Goal: Task Accomplishment & Management: Use online tool/utility

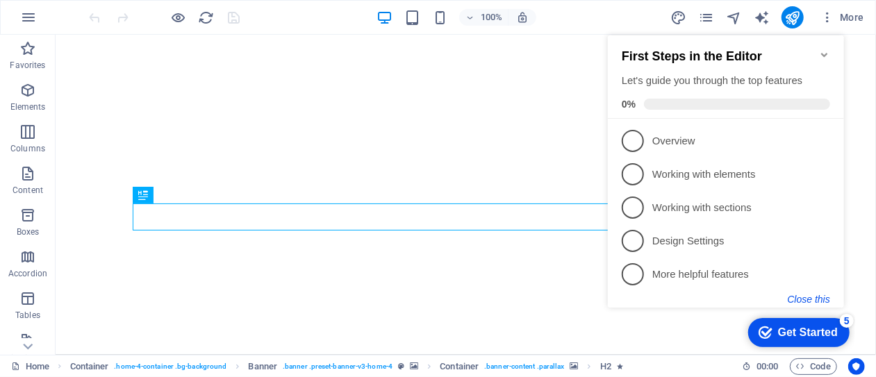
click at [803, 299] on button "Close this" at bounding box center [808, 299] width 42 height 11
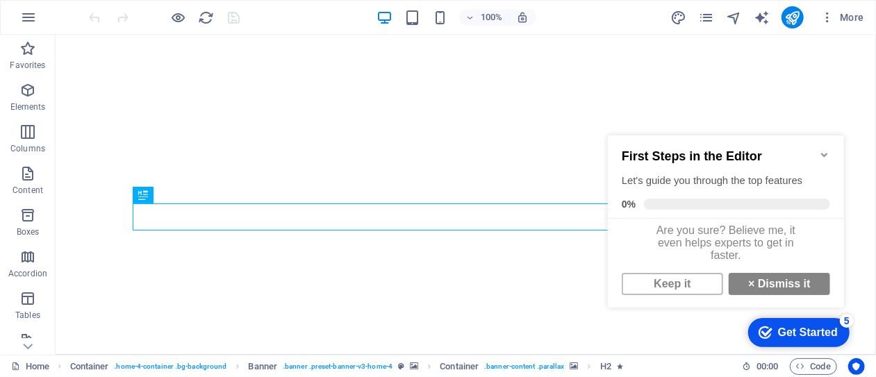
click at [832, 297] on div "Keep it × Dismiss it" at bounding box center [725, 283] width 236 height 33
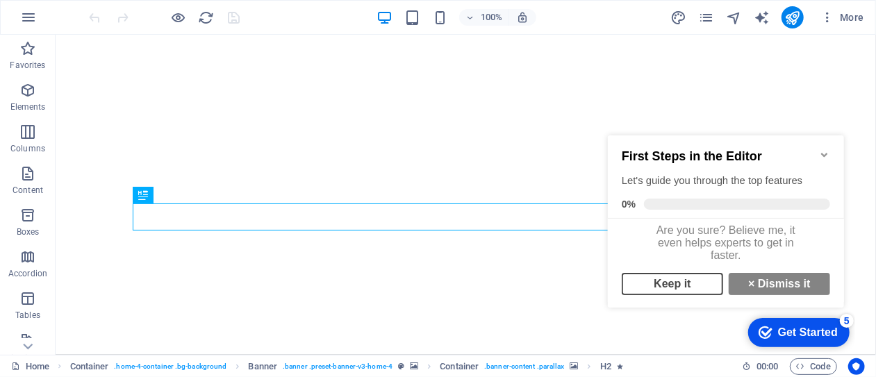
click at [674, 283] on link "Keep it" at bounding box center [671, 283] width 101 height 22
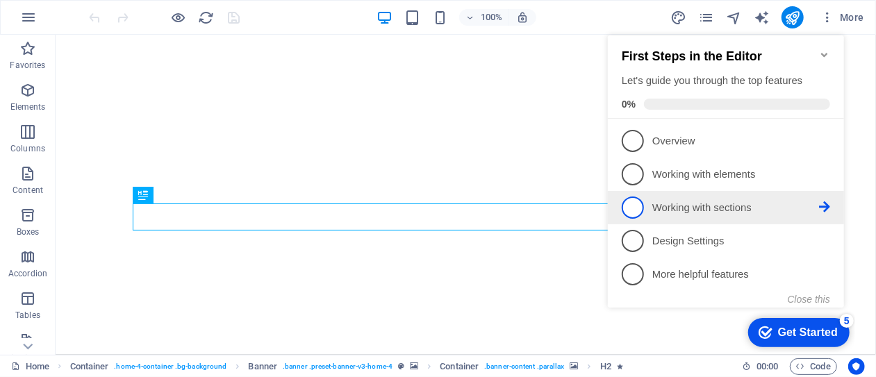
click at [683, 209] on p "Working with sections - incomplete" at bounding box center [734, 208] width 167 height 15
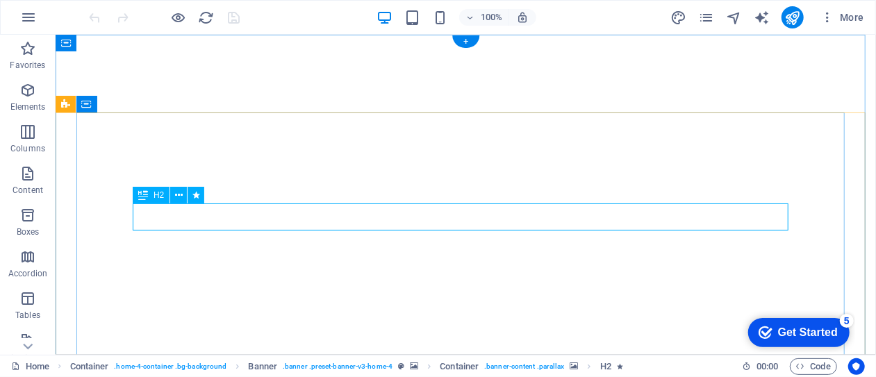
scroll to position [0, 0]
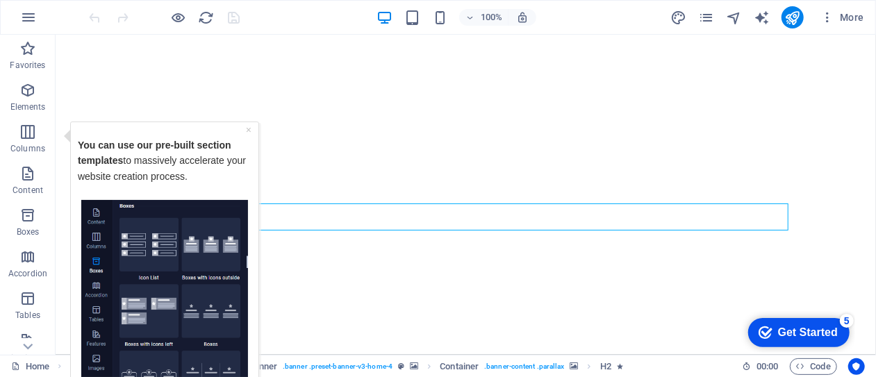
click at [99, 128] on div "You can use our pre-built section templates to massively accelerate your websit…" at bounding box center [164, 163] width 174 height 71
click at [63, 142] on div "× You can use our pre-built section templates to massively accelerate your webs…" at bounding box center [159, 300] width 201 height 358
click at [69, 133] on div "× You can use our pre-built section templates to massively accelerate your webs…" at bounding box center [163, 299] width 189 height 356
click at [28, 53] on icon at bounding box center [27, 42] width 19 height 19
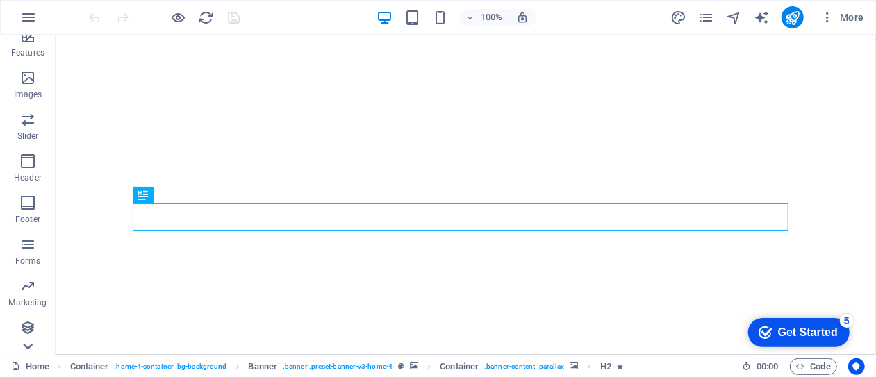
scroll to position [304, 0]
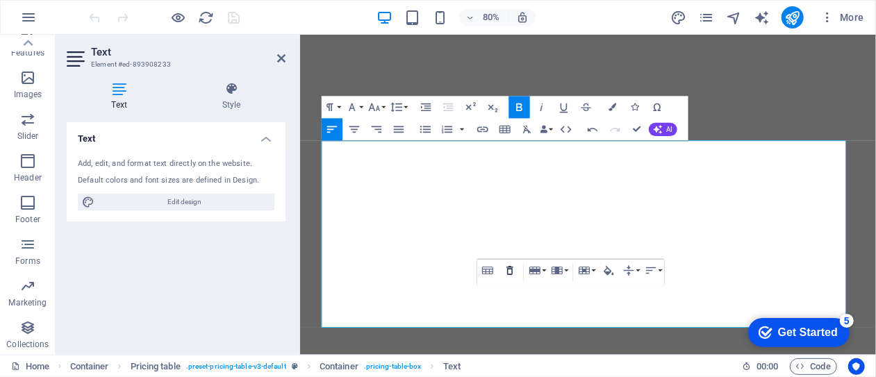
click at [510, 271] on icon "button" at bounding box center [510, 270] width 13 height 13
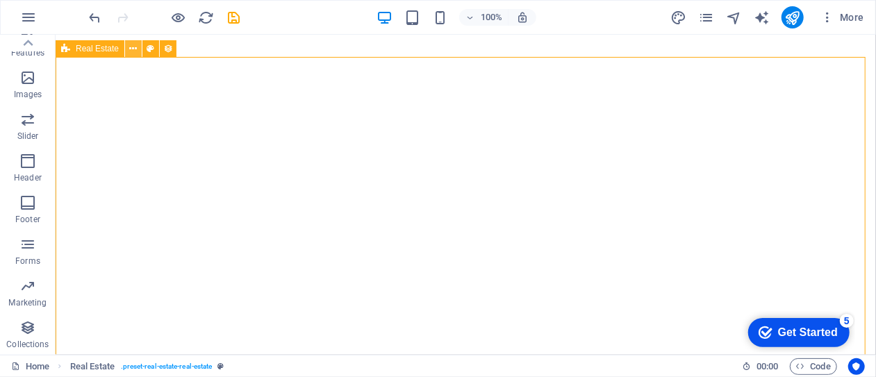
click at [132, 49] on icon at bounding box center [134, 49] width 8 height 15
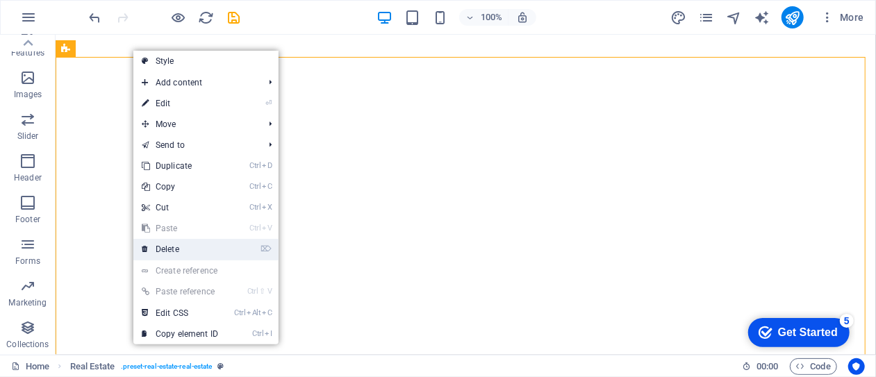
click at [176, 244] on link "⌦ Delete" at bounding box center [179, 249] width 93 height 21
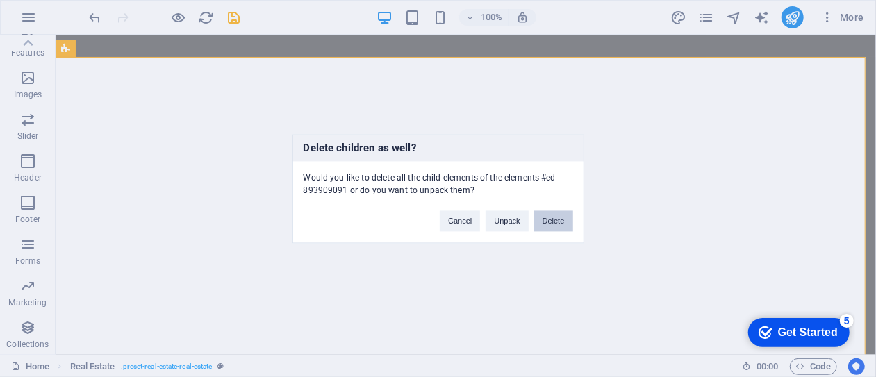
click at [549, 222] on button "Delete" at bounding box center [553, 220] width 39 height 21
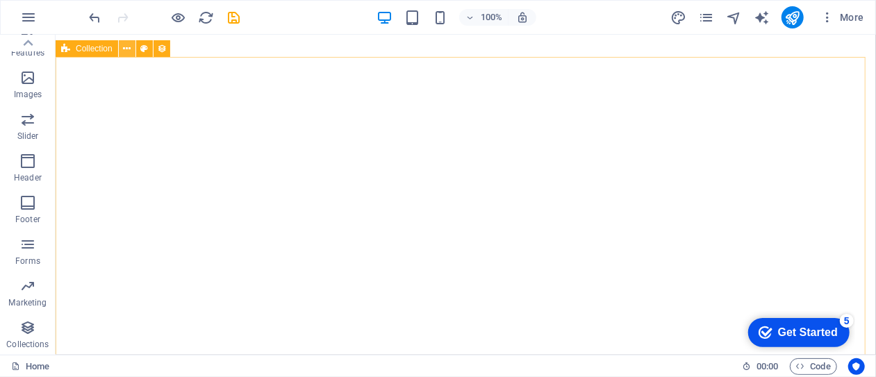
click at [126, 49] on icon at bounding box center [127, 49] width 8 height 15
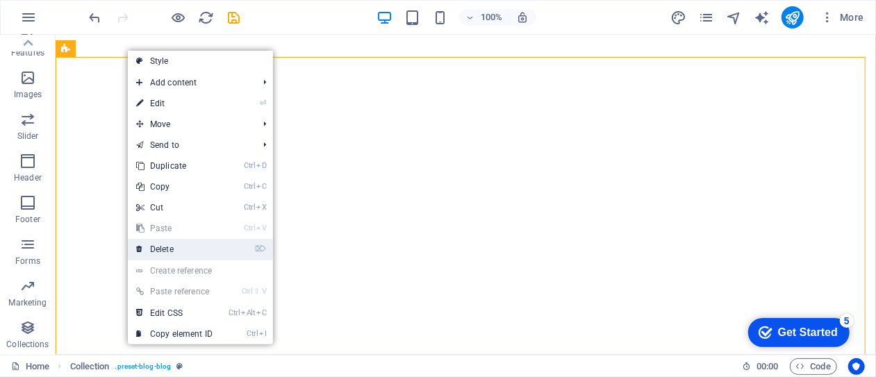
click at [182, 247] on link "⌦ Delete" at bounding box center [174, 249] width 93 height 21
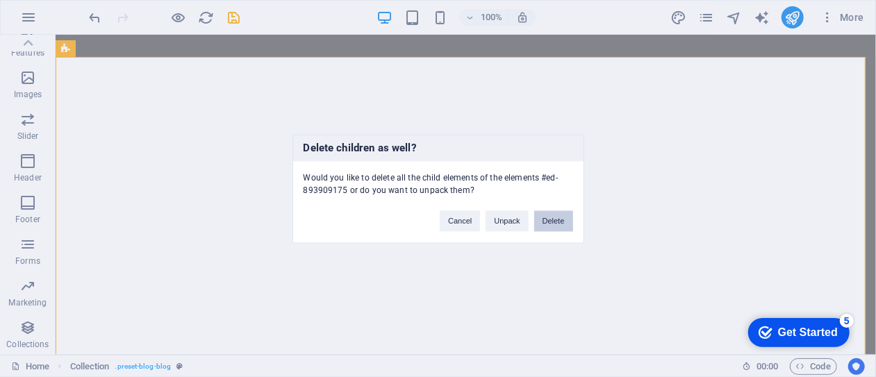
click at [558, 219] on button "Delete" at bounding box center [553, 220] width 39 height 21
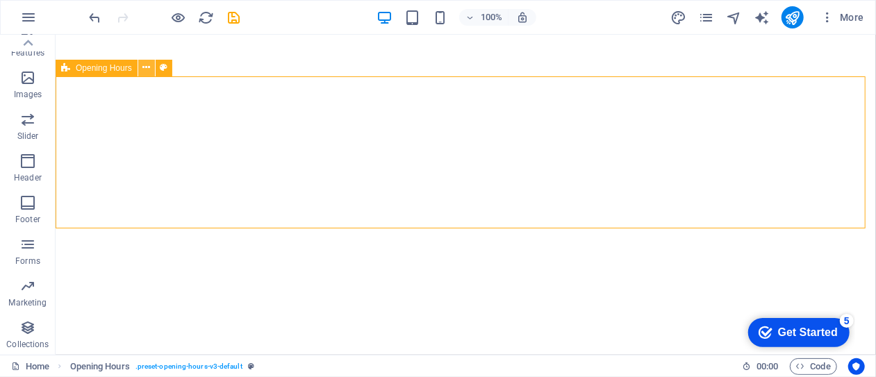
click at [146, 72] on icon at bounding box center [146, 67] width 8 height 15
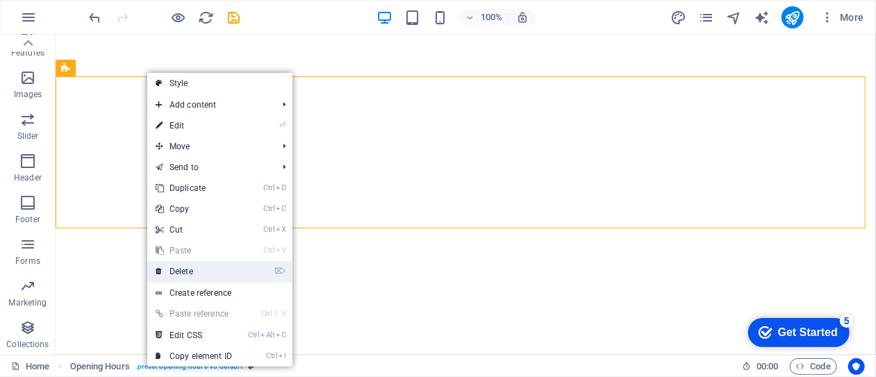
click at [182, 270] on link "⌦ Delete" at bounding box center [193, 271] width 93 height 21
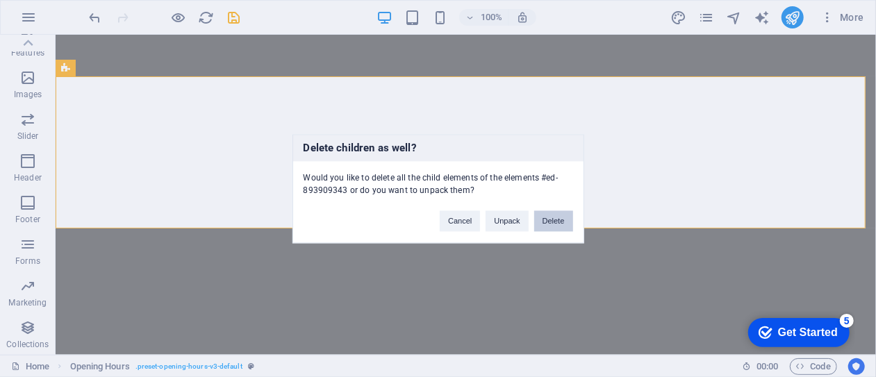
click at [555, 216] on button "Delete" at bounding box center [553, 220] width 39 height 21
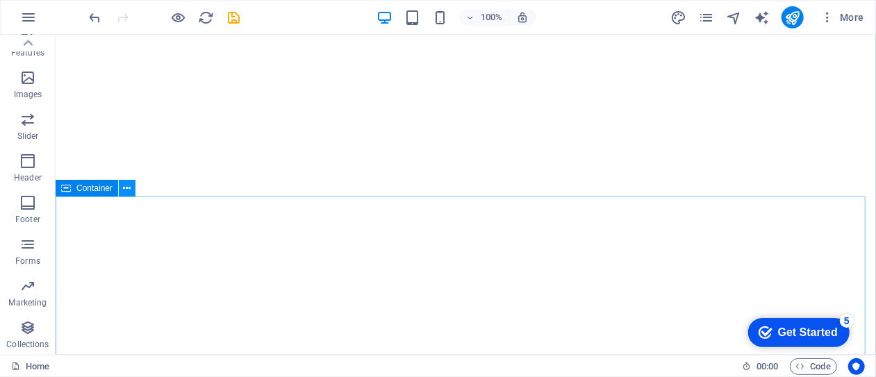
click at [126, 190] on icon at bounding box center [128, 188] width 8 height 15
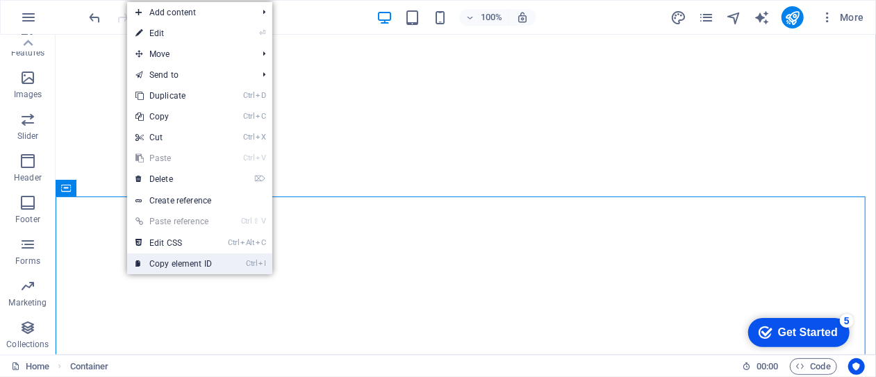
click at [175, 262] on link "Ctrl I Copy element ID" at bounding box center [173, 264] width 93 height 21
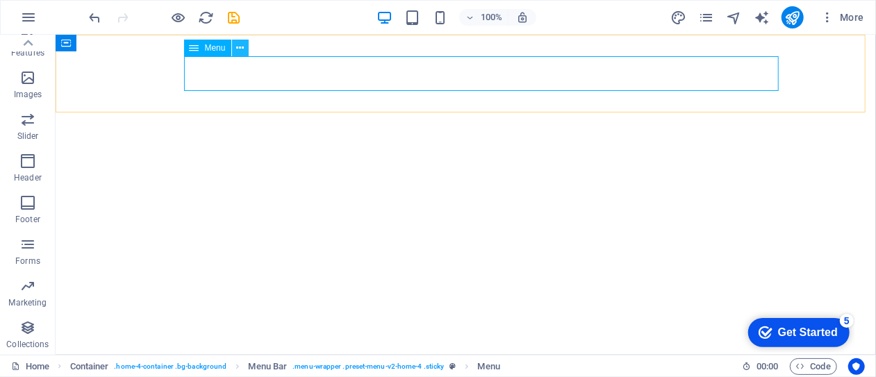
click at [239, 47] on icon at bounding box center [240, 48] width 8 height 15
click at [206, 47] on span "Menu" at bounding box center [215, 48] width 21 height 8
select select
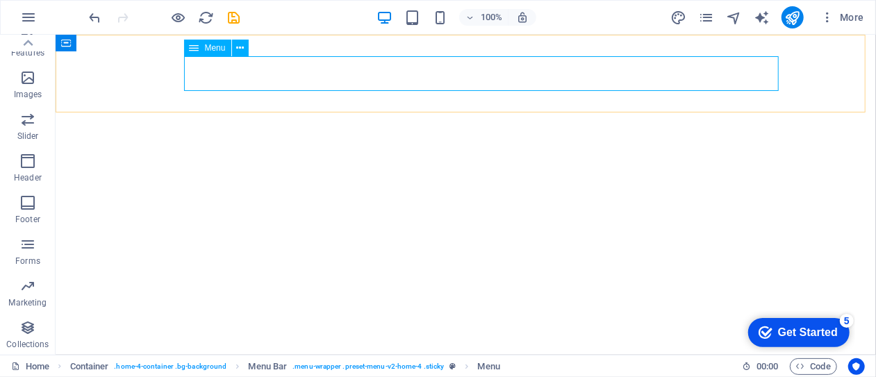
select select
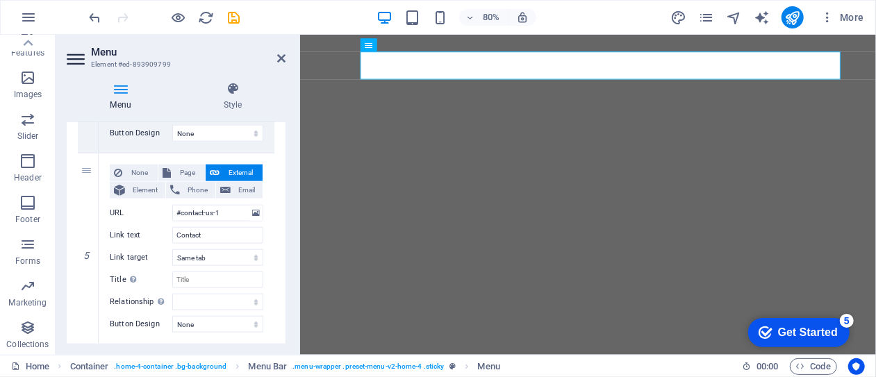
scroll to position [860, 0]
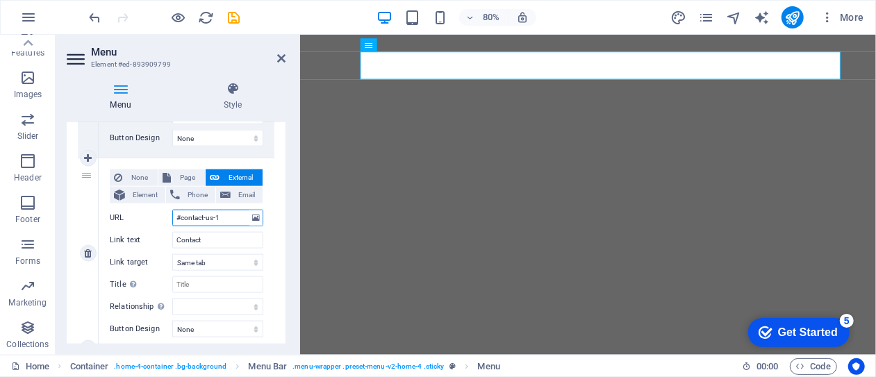
drag, startPoint x: 222, startPoint y: 215, endPoint x: 174, endPoint y: 217, distance: 48.6
click at [174, 217] on input "#contact-us-1" at bounding box center [217, 218] width 91 height 17
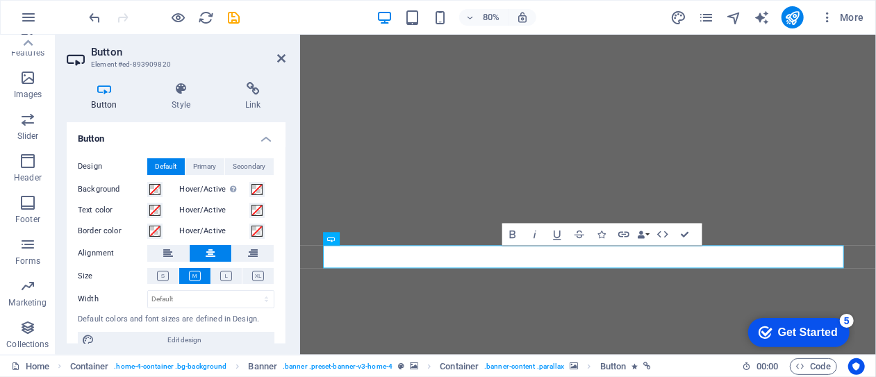
scroll to position [15, 0]
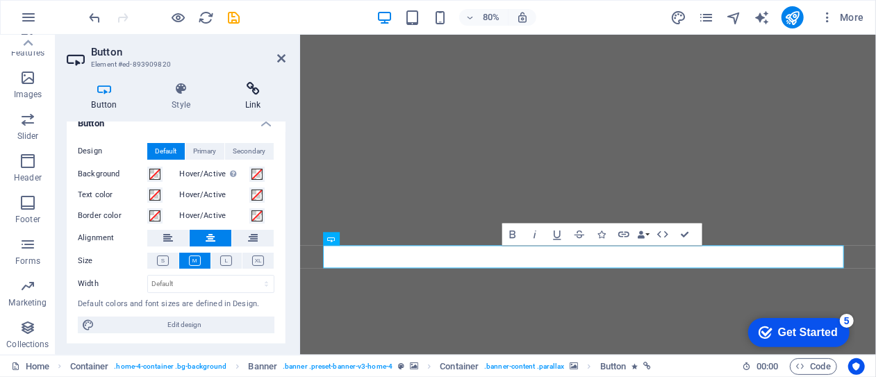
click at [253, 105] on h4 "Link" at bounding box center [252, 96] width 65 height 29
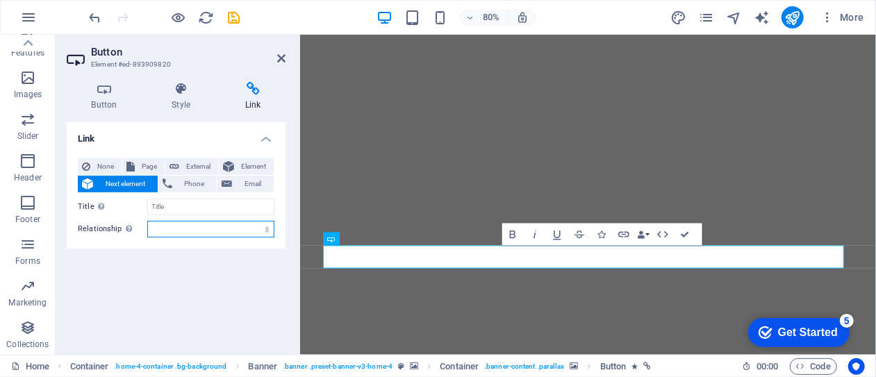
click at [268, 233] on select "alternate author bookmark external help license next nofollow noreferrer noopen…" at bounding box center [210, 229] width 127 height 17
click at [216, 279] on div "Link None Page External Element Next element Phone Email Page Home Subpage Lega…" at bounding box center [176, 233] width 219 height 222
click at [144, 166] on span "Page" at bounding box center [150, 166] width 22 height 17
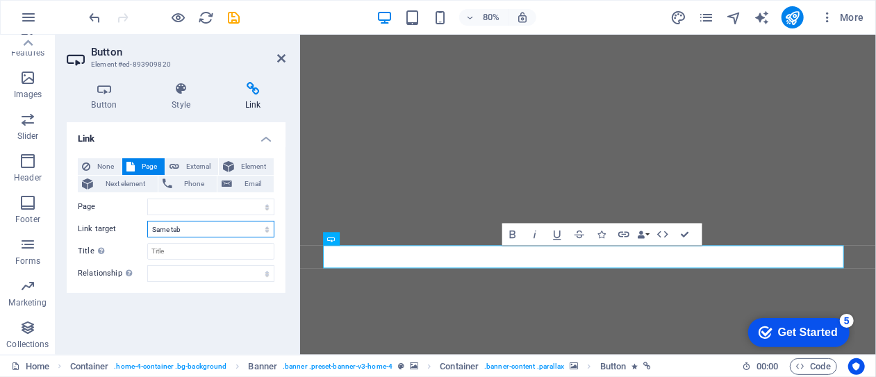
click at [265, 230] on select "New tab Same tab Overlay" at bounding box center [210, 229] width 127 height 17
click at [264, 208] on select "Home Subpage Legal Notice Privacy" at bounding box center [210, 207] width 127 height 17
click at [281, 215] on div "None Page External Element Next element Phone Email Page Home Subpage Legal Not…" at bounding box center [176, 220] width 219 height 146
click at [187, 226] on select "New tab Same tab Overlay" at bounding box center [210, 229] width 127 height 17
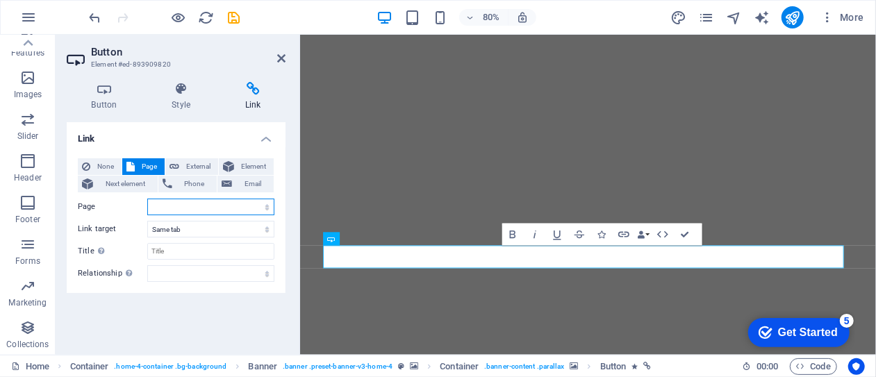
click at [265, 203] on select "Home Subpage Legal Notice Privacy" at bounding box center [210, 207] width 127 height 17
click at [267, 206] on select "Home Subpage Legal Notice Privacy" at bounding box center [210, 207] width 127 height 17
select select "0"
click at [147, 199] on select "Home Subpage Legal Notice Privacy" at bounding box center [210, 207] width 127 height 17
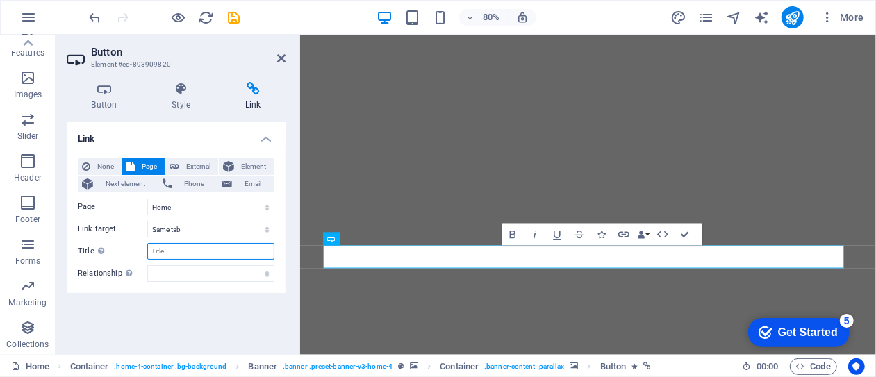
click at [161, 251] on input "Title Additional link description, should not be the same as the link text. The…" at bounding box center [210, 251] width 127 height 17
click at [266, 274] on select "alternate author bookmark external help license next nofollow noreferrer noopen…" at bounding box center [210, 273] width 127 height 17
click at [213, 306] on div "Link None Page External Element Next element Phone Email Page Home Subpage Lega…" at bounding box center [176, 233] width 219 height 222
click at [192, 166] on span "External" at bounding box center [198, 166] width 31 height 17
select select "blank"
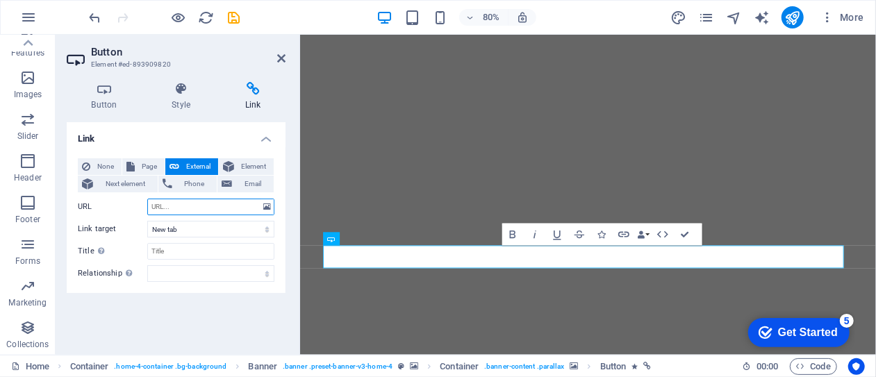
paste input "#contact-us-1"
type input "#contact-us-1"
click at [264, 231] on select "New tab Same tab Overlay" at bounding box center [210, 229] width 127 height 17
select select
click at [147, 221] on select "New tab Same tab Overlay" at bounding box center [210, 229] width 127 height 17
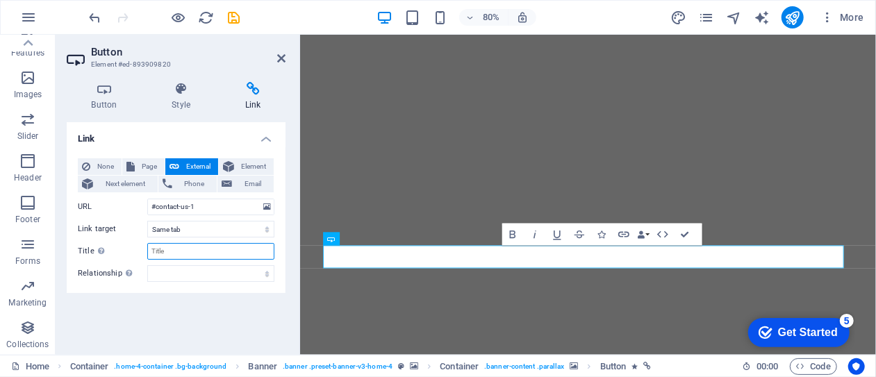
click at [160, 252] on input "Title Additional link description, should not be the same as the link text. The…" at bounding box center [210, 251] width 127 height 17
type input "Book Now"
click at [195, 274] on select "alternate author bookmark external help license next nofollow noreferrer noopen…" at bounding box center [210, 273] width 127 height 17
click at [151, 163] on span "Page" at bounding box center [150, 166] width 22 height 17
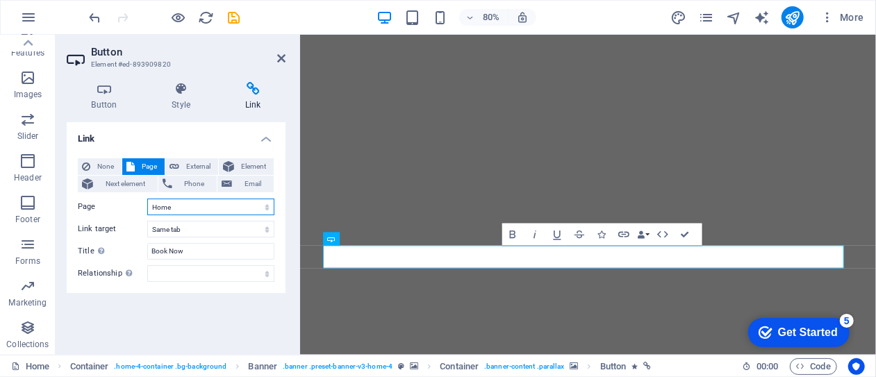
click at [265, 210] on select "Home Subpage Legal Notice Privacy" at bounding box center [210, 207] width 127 height 17
click at [190, 308] on div "Link None Page External Element Next element Phone Email Page Home Subpage Lega…" at bounding box center [176, 233] width 219 height 222
drag, startPoint x: 282, startPoint y: 319, endPoint x: 284, endPoint y: 348, distance: 29.2
click at [284, 348] on div "Button Style Link Button Design Default Primary Secondary Background Hover/Acti…" at bounding box center [176, 213] width 241 height 284
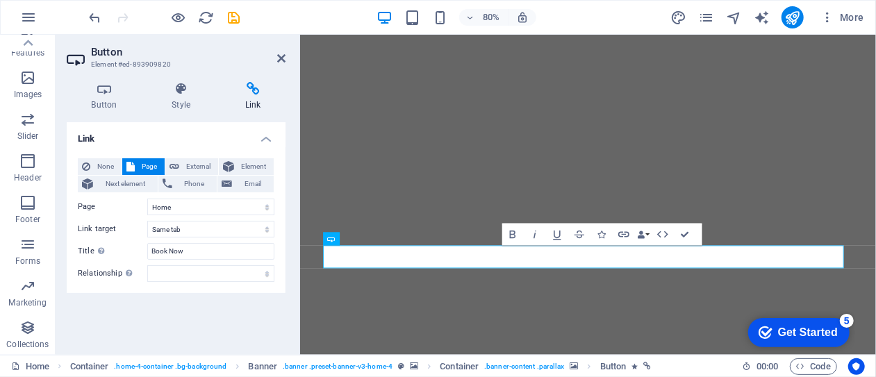
scroll to position [10, 0]
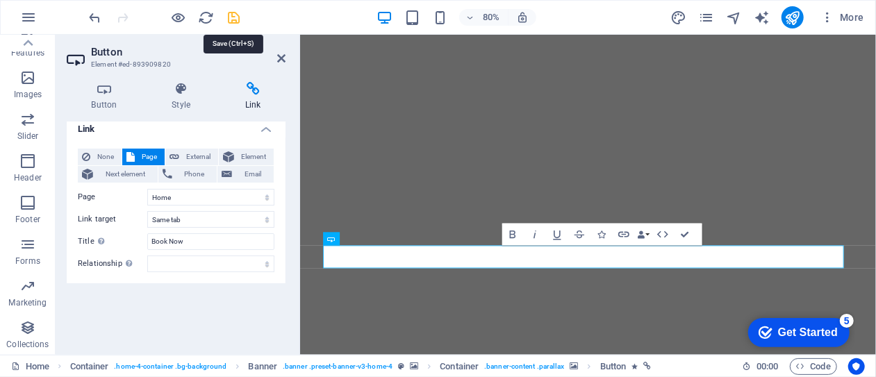
click at [232, 17] on icon "save" at bounding box center [234, 18] width 16 height 16
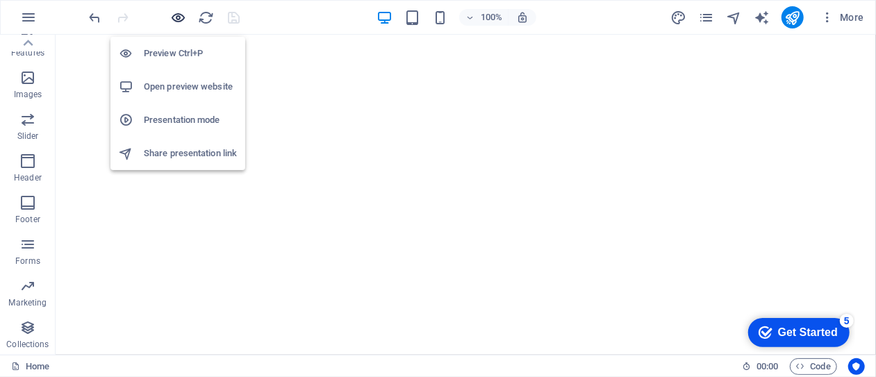
click at [175, 13] on icon "button" at bounding box center [179, 18] width 16 height 16
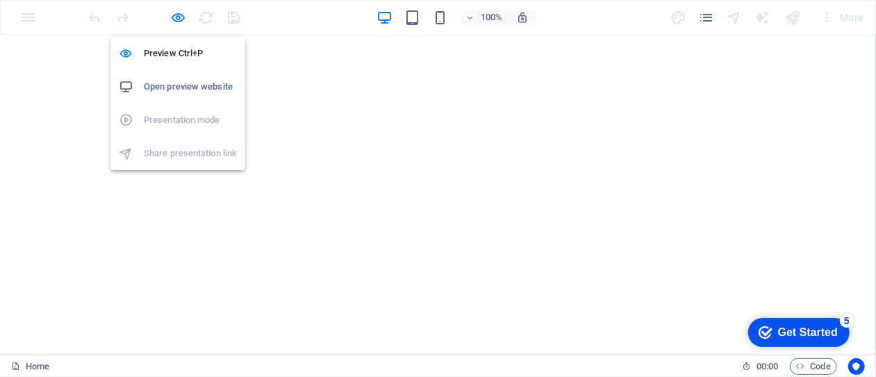
click at [168, 88] on h6 "Open preview website" at bounding box center [190, 86] width 93 height 17
click at [177, 15] on icon "button" at bounding box center [179, 18] width 16 height 16
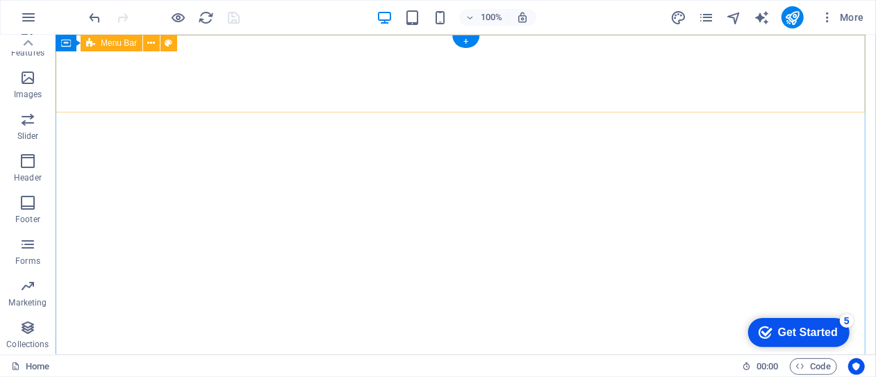
scroll to position [0, 0]
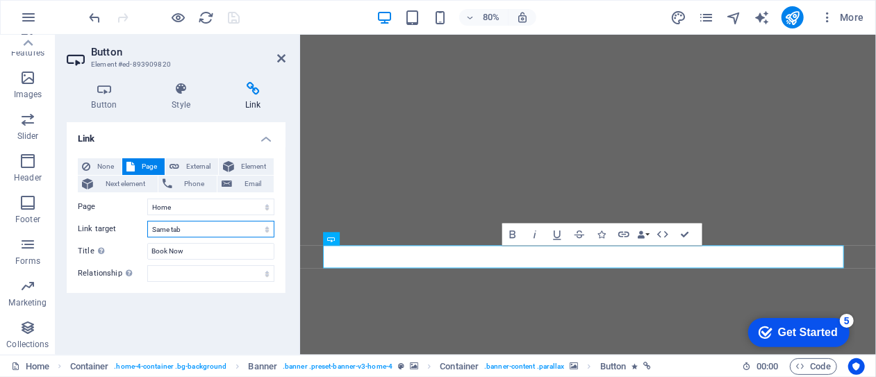
click at [218, 229] on select "New tab Same tab Overlay" at bounding box center [210, 229] width 127 height 17
click at [106, 166] on span "None" at bounding box center [105, 166] width 23 height 17
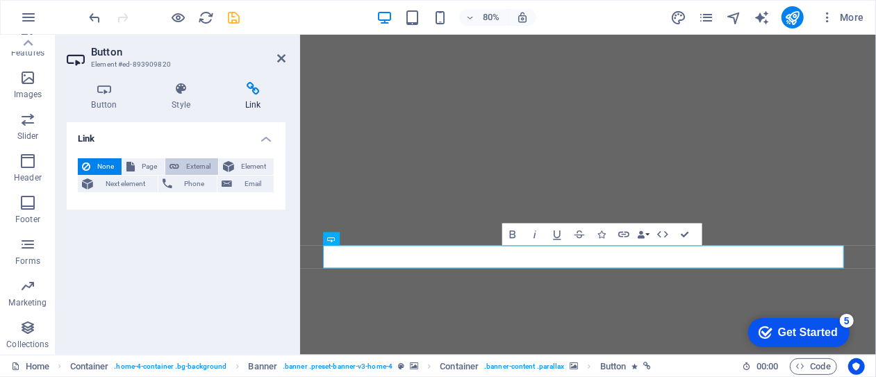
click at [194, 163] on span "External" at bounding box center [198, 166] width 31 height 17
select select "blank"
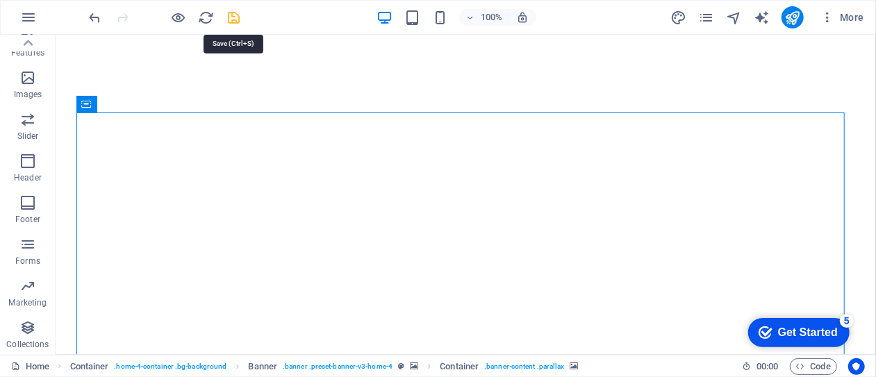
click at [237, 19] on icon "save" at bounding box center [234, 18] width 16 height 16
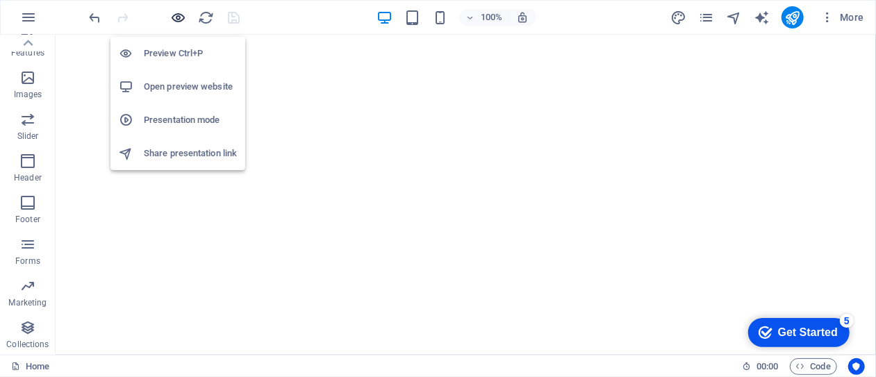
click at [176, 15] on icon "button" at bounding box center [179, 18] width 16 height 16
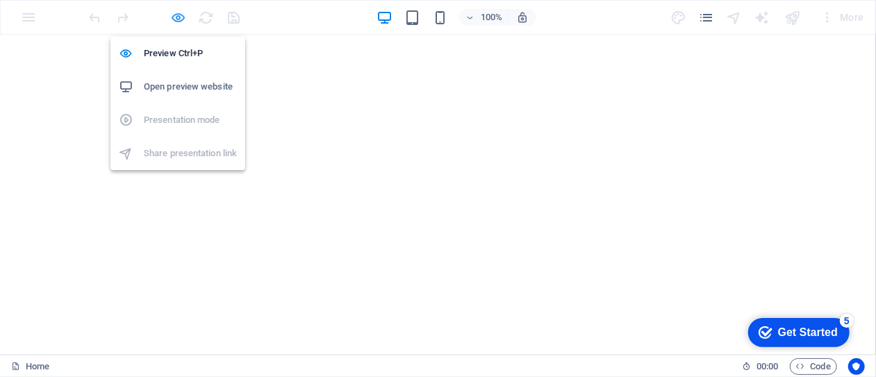
click at [178, 13] on icon "button" at bounding box center [179, 18] width 16 height 16
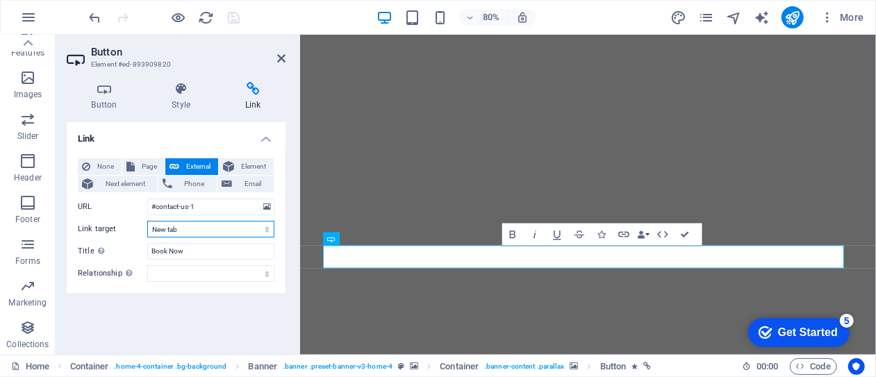
click at [265, 230] on select "New tab Same tab Overlay" at bounding box center [210, 229] width 127 height 17
select select
click at [147, 221] on select "New tab Same tab Overlay" at bounding box center [210, 229] width 127 height 17
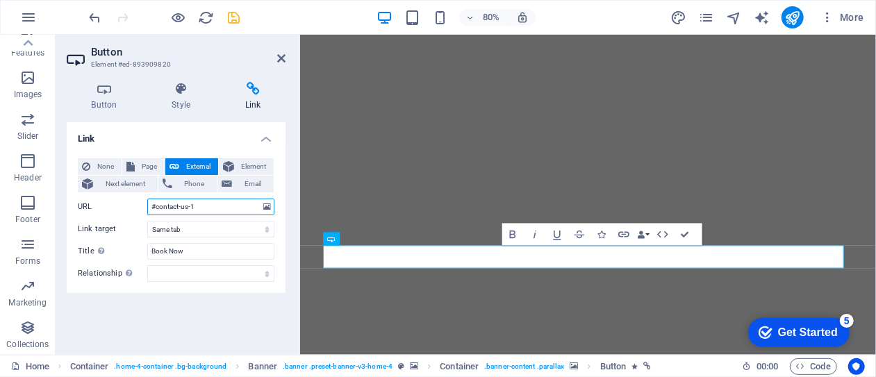
drag, startPoint x: 198, startPoint y: 205, endPoint x: 150, endPoint y: 206, distance: 47.9
click at [150, 206] on input "#contact-us-1" at bounding box center [210, 207] width 127 height 17
paste input "https://www.fibosafaris.com/"
paste input "https://www.fibosafaris.com/#contact-us-1"
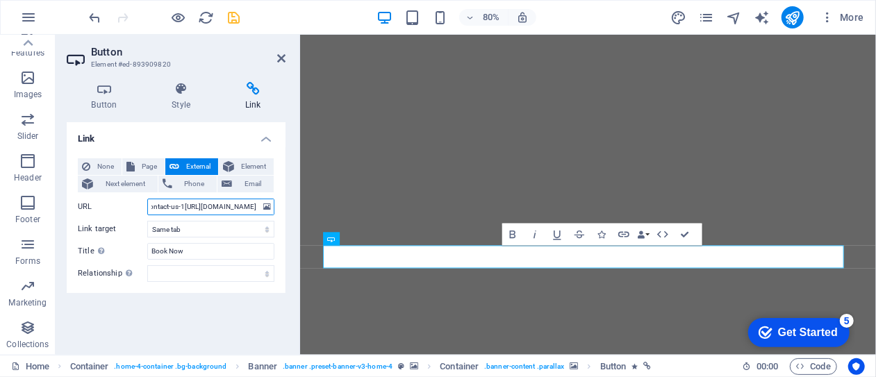
type input "#contact-us-1"
select select "blank"
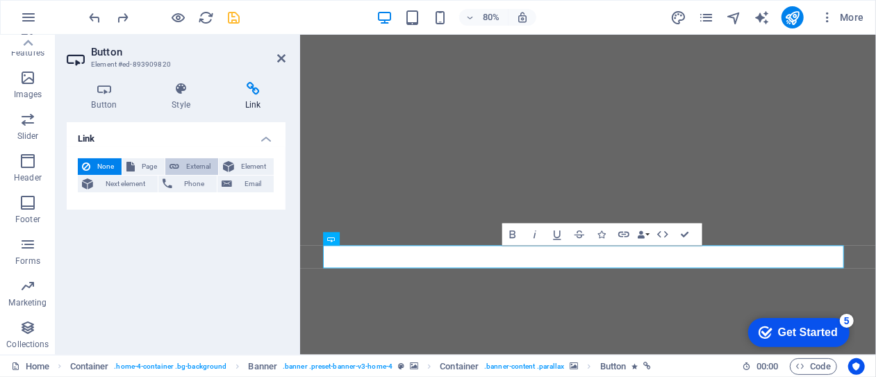
click at [197, 162] on span "External" at bounding box center [198, 166] width 31 height 17
select select "blank"
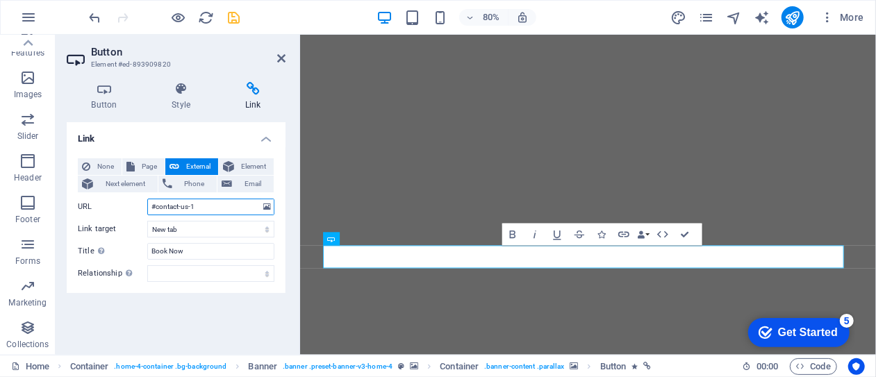
drag, startPoint x: 198, startPoint y: 204, endPoint x: 149, endPoint y: 208, distance: 49.4
click at [149, 208] on input "#contact-us-1" at bounding box center [210, 207] width 127 height 17
paste input "https://www.fibosafaris.com/"
type input "https://www.fibosafaris.com/#contact-us-1"
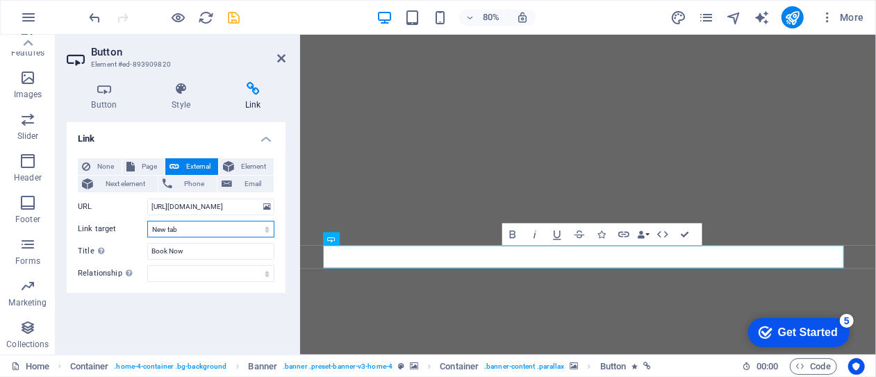
scroll to position [0, 0]
click at [265, 230] on select "New tab Same tab Overlay" at bounding box center [210, 229] width 127 height 17
select select
click at [147, 221] on select "New tab Same tab Overlay" at bounding box center [210, 229] width 127 height 17
click at [233, 16] on icon "save" at bounding box center [234, 18] width 16 height 16
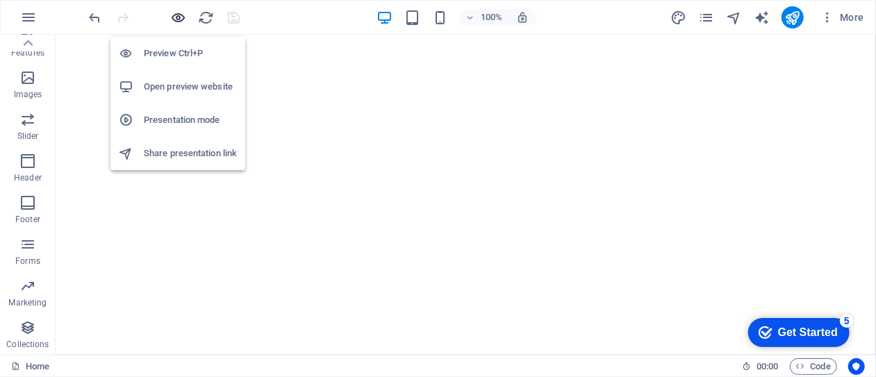
click at [179, 19] on icon "button" at bounding box center [179, 18] width 16 height 16
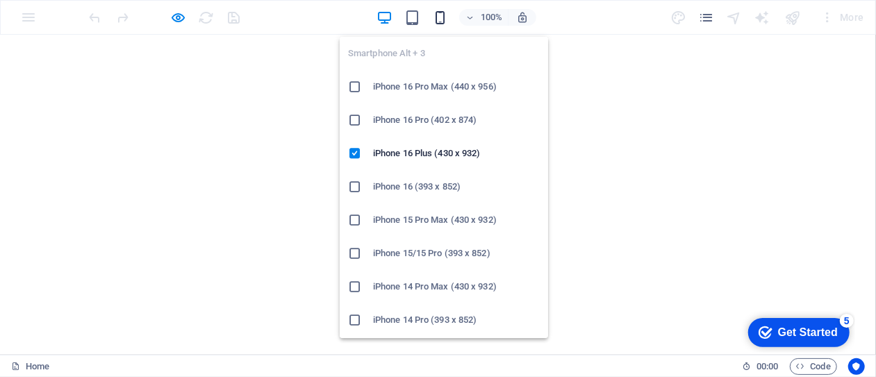
click at [440, 18] on icon "button" at bounding box center [440, 18] width 16 height 16
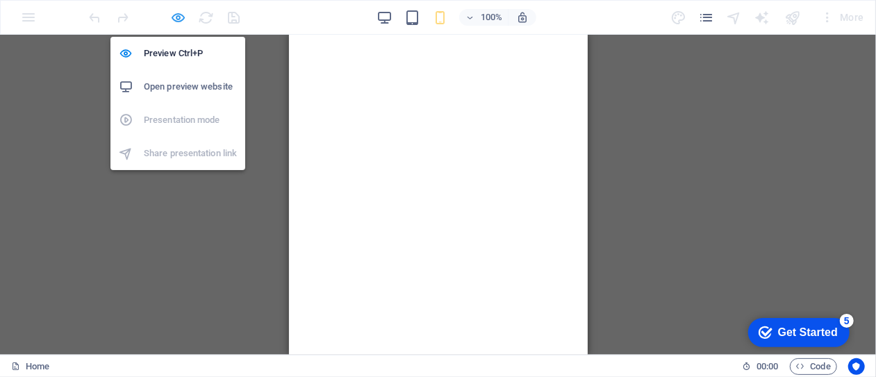
click at [181, 15] on icon "button" at bounding box center [179, 18] width 16 height 16
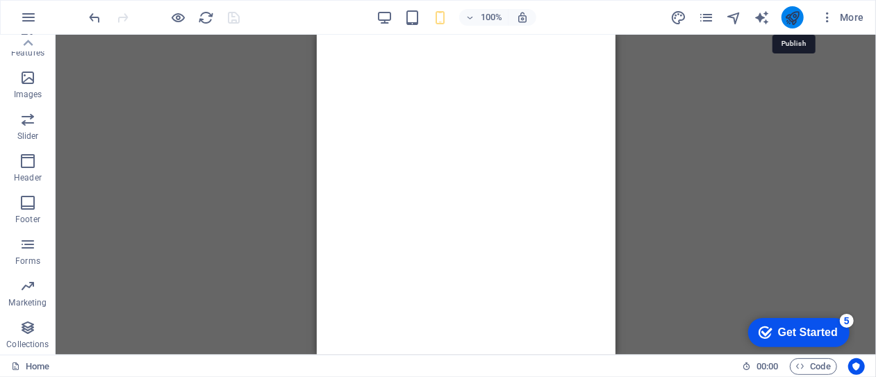
click at [793, 15] on icon "publish" at bounding box center [792, 18] width 16 height 16
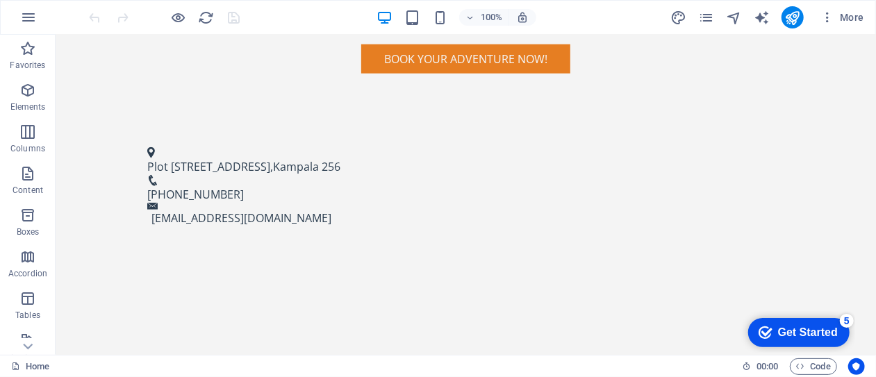
scroll to position [794, 0]
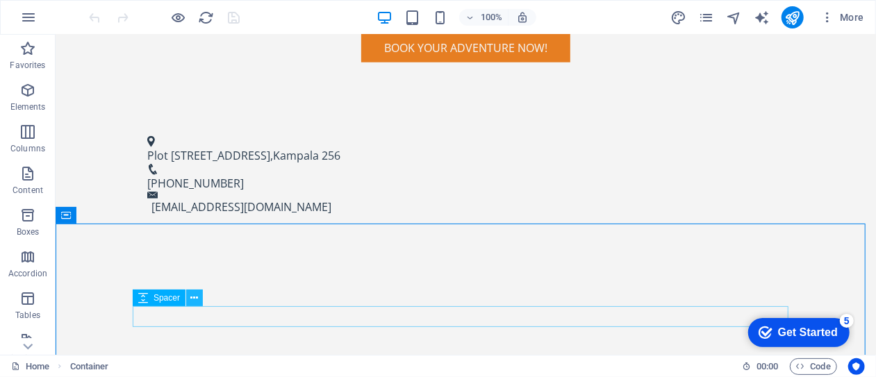
click at [196, 299] on icon at bounding box center [195, 298] width 8 height 15
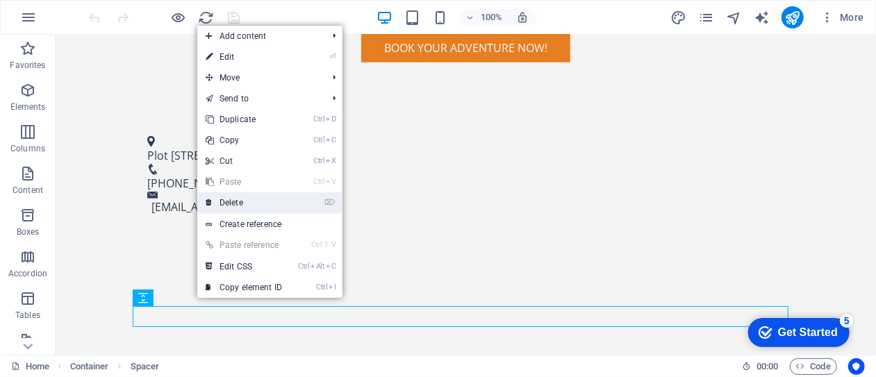
click at [238, 202] on link "⌦ Delete" at bounding box center [243, 202] width 93 height 21
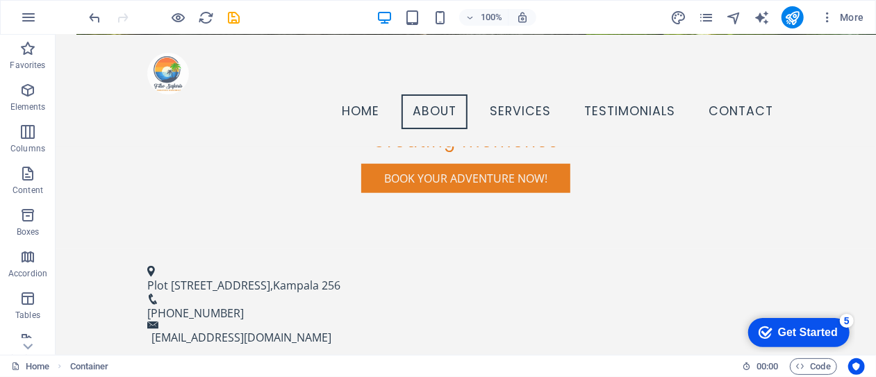
scroll to position [501, 0]
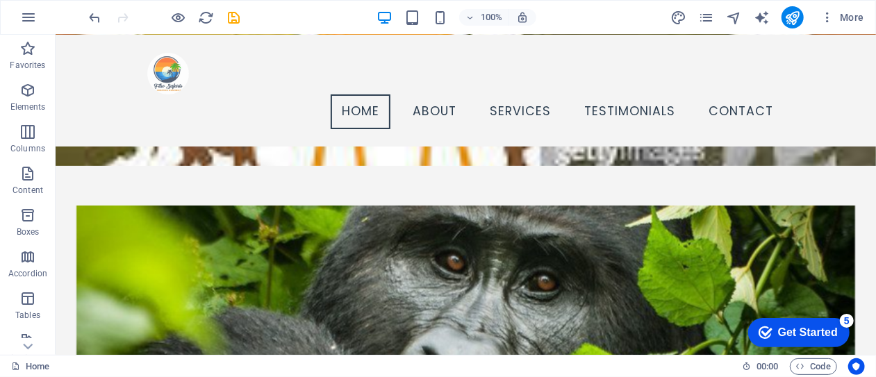
scroll to position [0, 0]
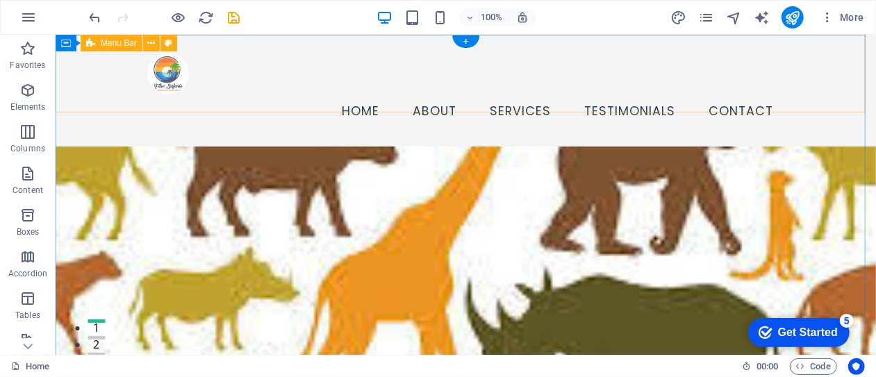
click at [429, 94] on div "Menu Home About Services Testimonials Contact" at bounding box center [465, 90] width 820 height 112
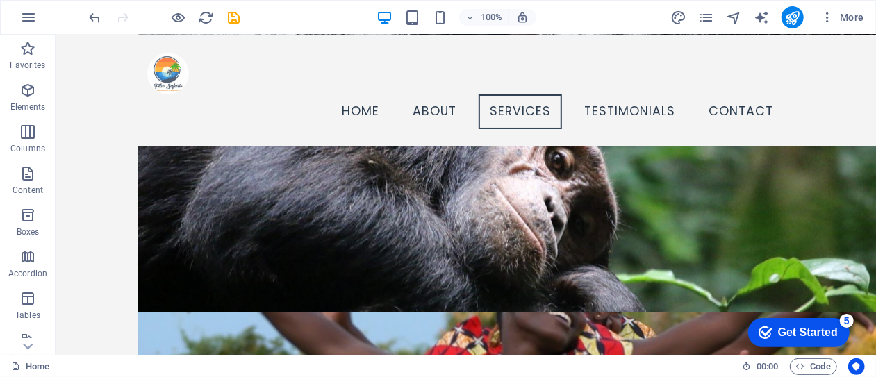
scroll to position [1810, 0]
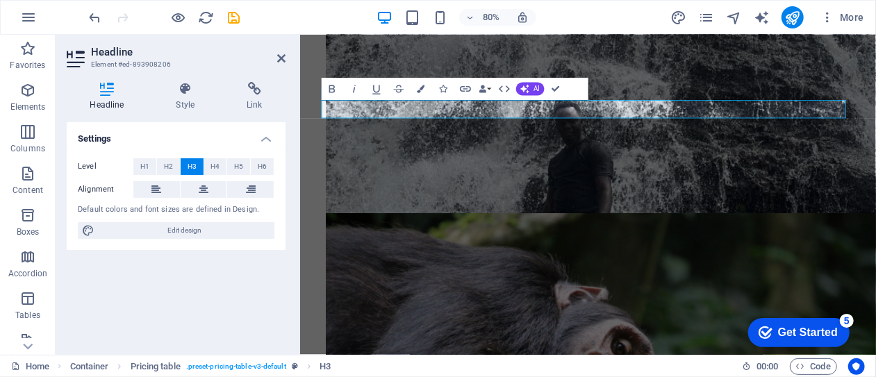
scroll to position [1950, 0]
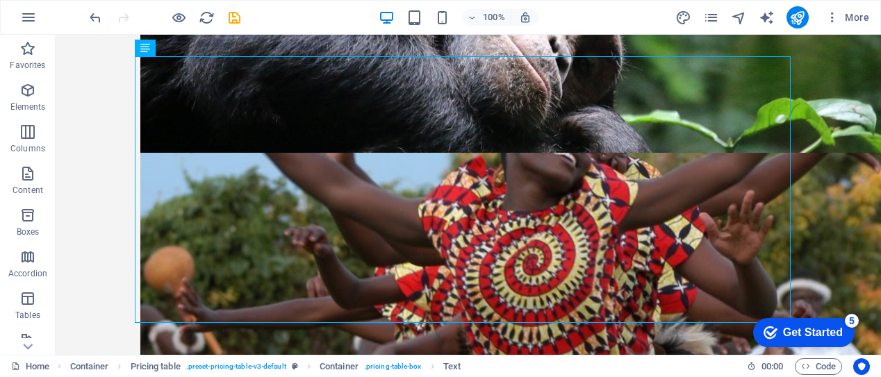
scroll to position [2052, 0]
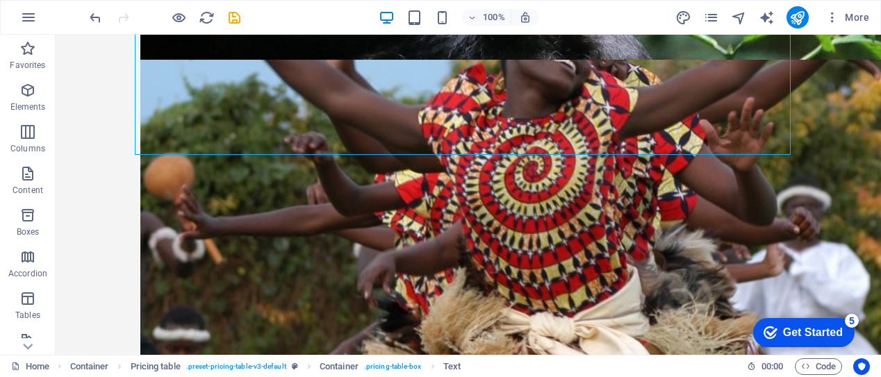
scroll to position [2177, 0]
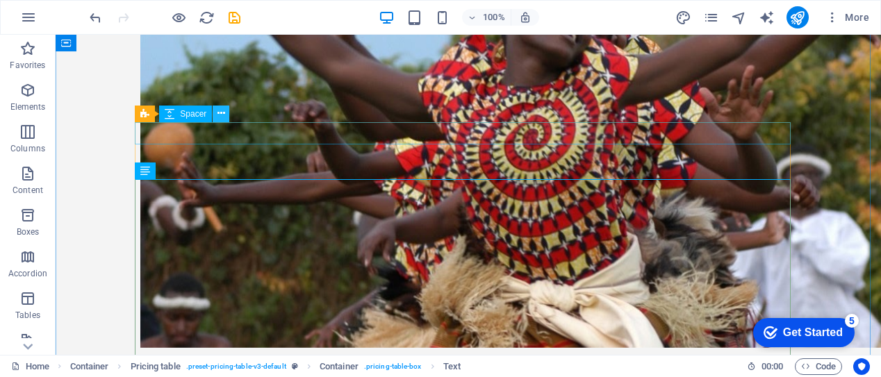
click at [220, 117] on icon at bounding box center [221, 113] width 8 height 15
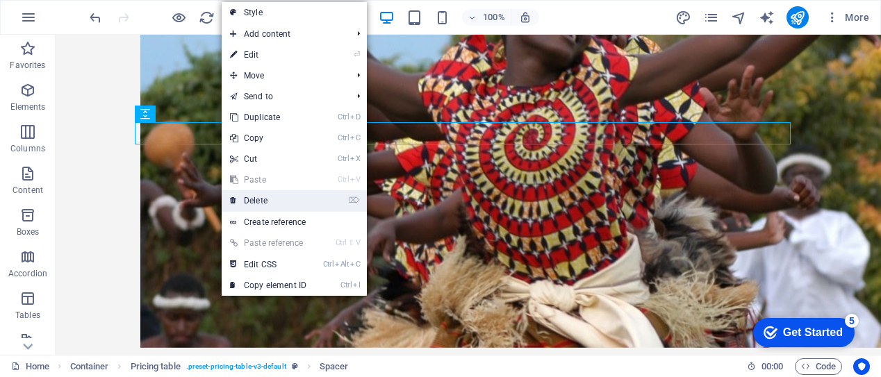
click at [257, 199] on link "⌦ Delete" at bounding box center [268, 200] width 93 height 21
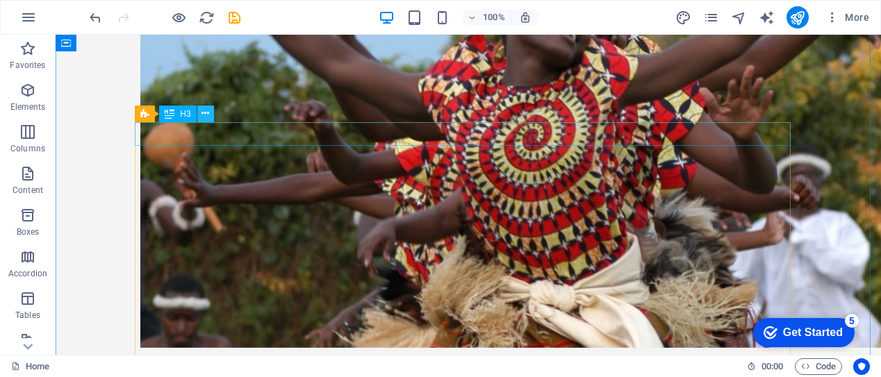
click at [206, 115] on icon at bounding box center [205, 113] width 8 height 15
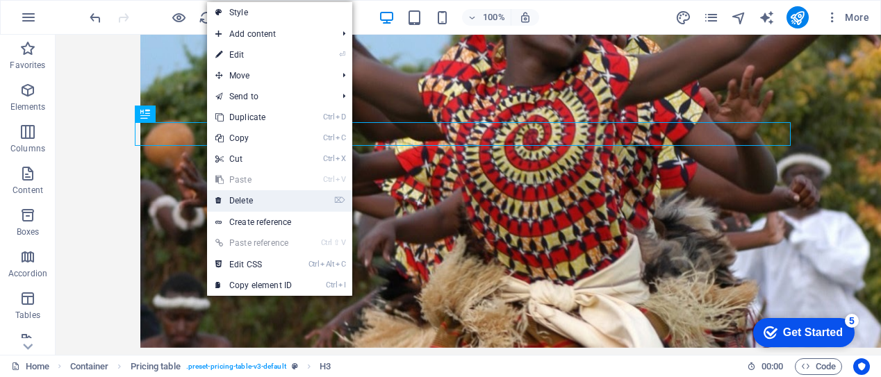
click at [238, 198] on link "⌦ Delete" at bounding box center [253, 200] width 93 height 21
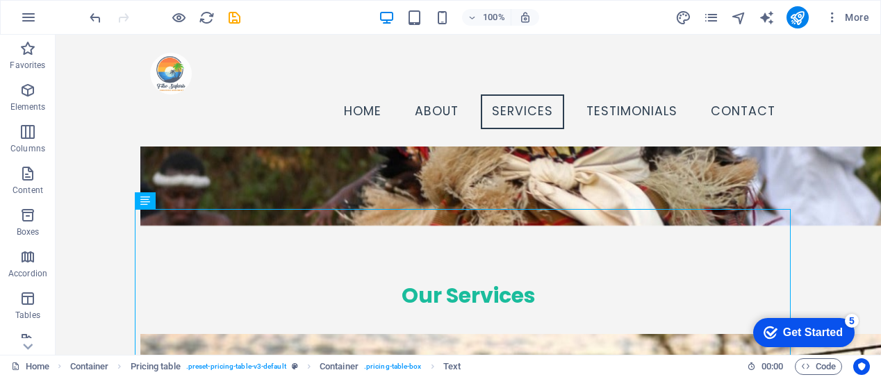
scroll to position [2101, 0]
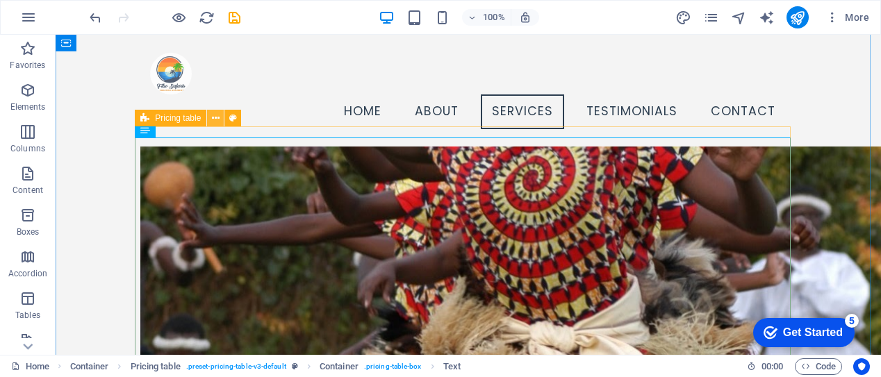
click at [215, 119] on icon at bounding box center [216, 118] width 8 height 15
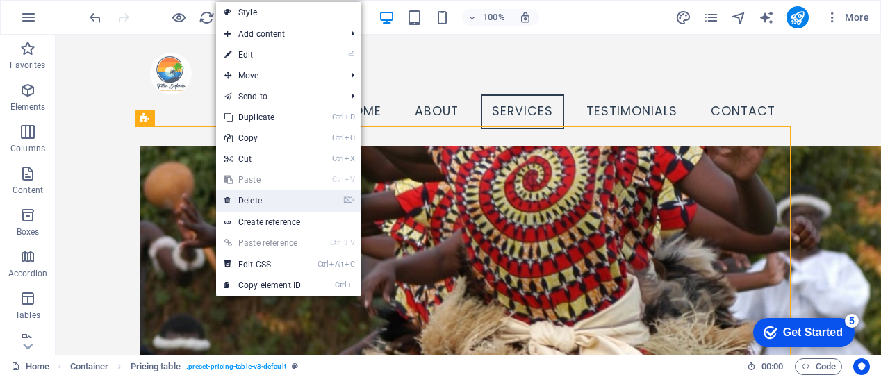
click at [247, 197] on link "⌦ Delete" at bounding box center [262, 200] width 93 height 21
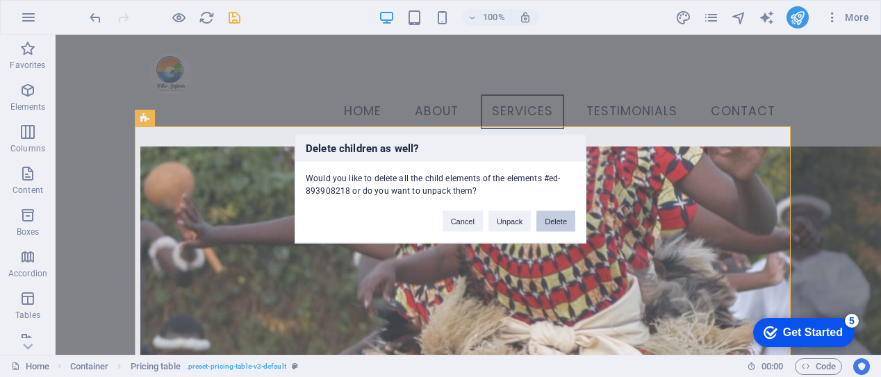
click at [557, 223] on button "Delete" at bounding box center [555, 220] width 39 height 21
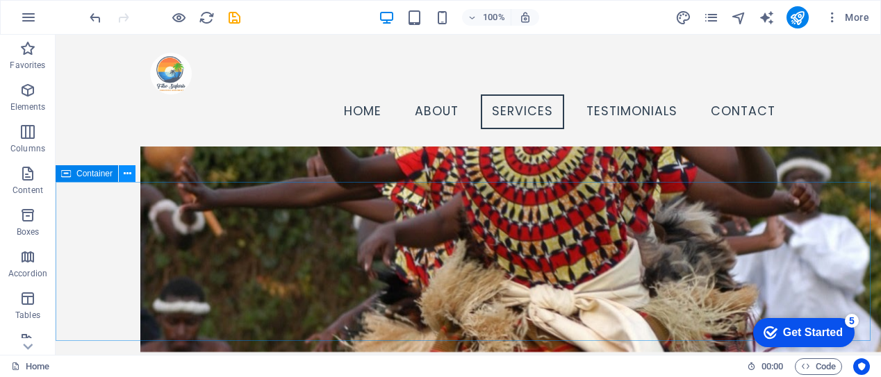
click at [129, 175] on icon at bounding box center [128, 174] width 8 height 15
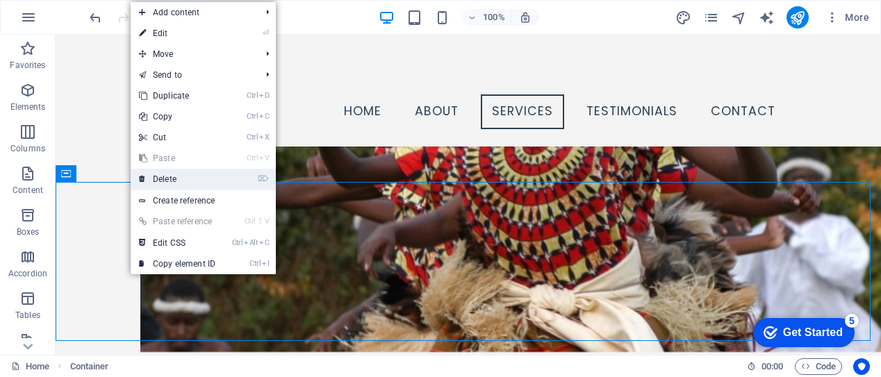
click at [168, 181] on link "⌦ Delete" at bounding box center [177, 179] width 93 height 21
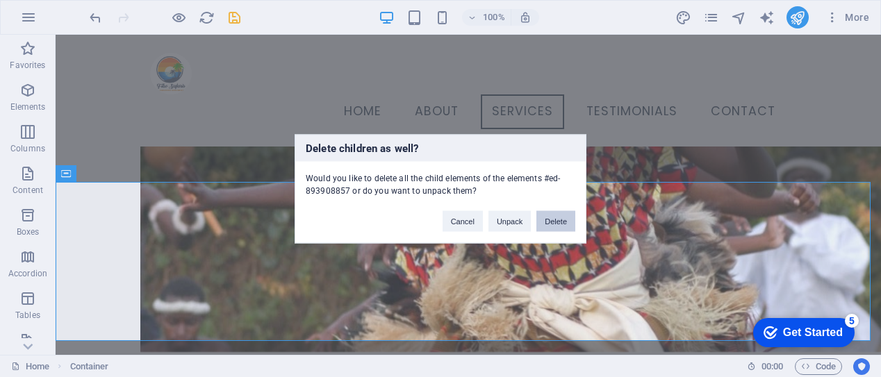
click at [558, 219] on button "Delete" at bounding box center [555, 220] width 39 height 21
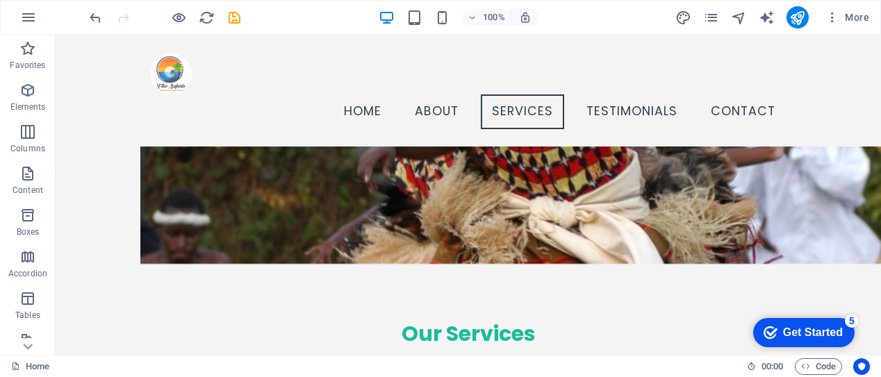
scroll to position [2099, 0]
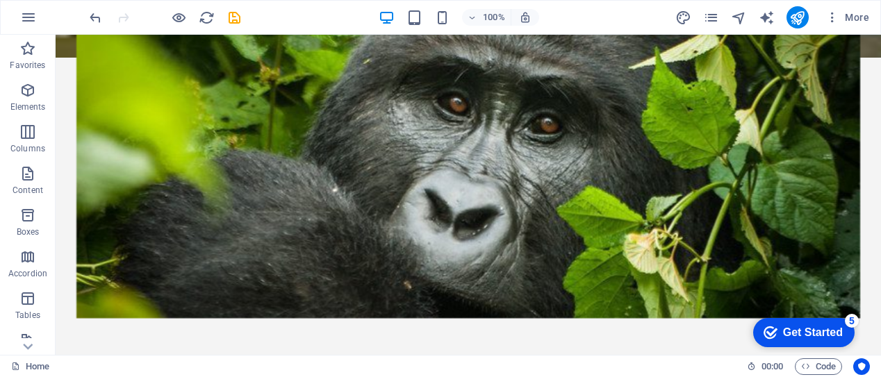
scroll to position [0, 0]
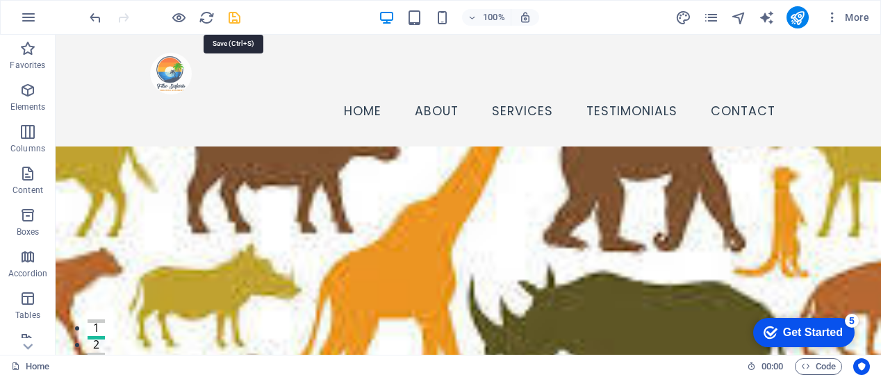
click at [235, 16] on icon "save" at bounding box center [234, 18] width 16 height 16
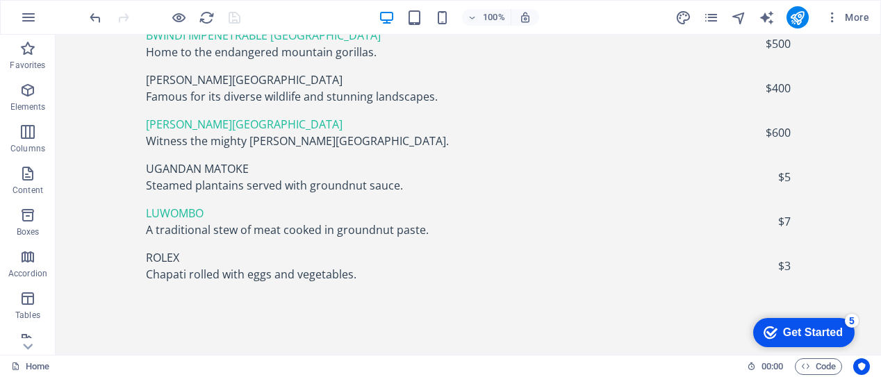
scroll to position [4796, 0]
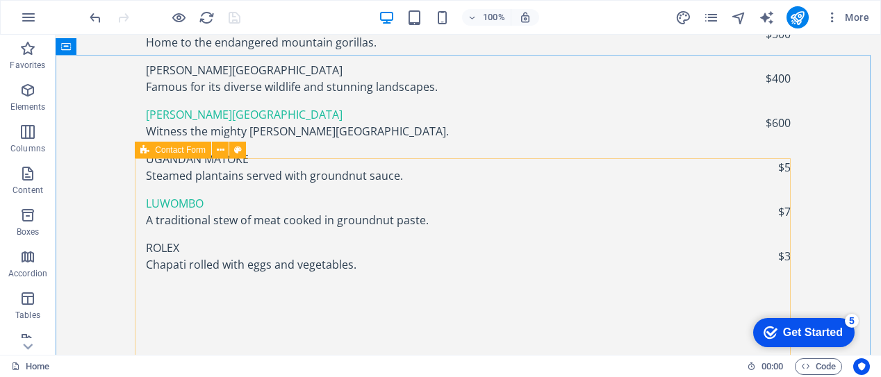
click at [165, 151] on span "Contact Form" at bounding box center [180, 150] width 51 height 8
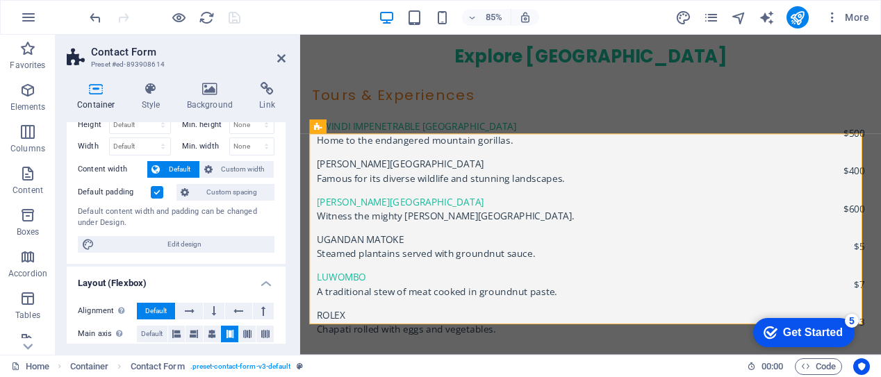
scroll to position [0, 0]
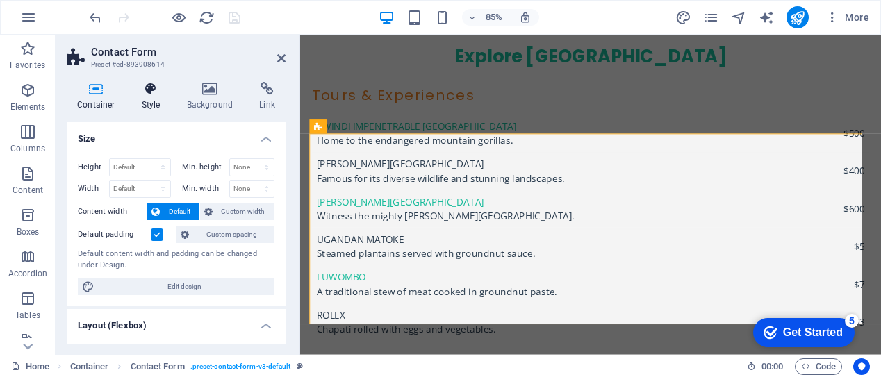
click at [147, 101] on h4 "Style" at bounding box center [153, 96] width 45 height 29
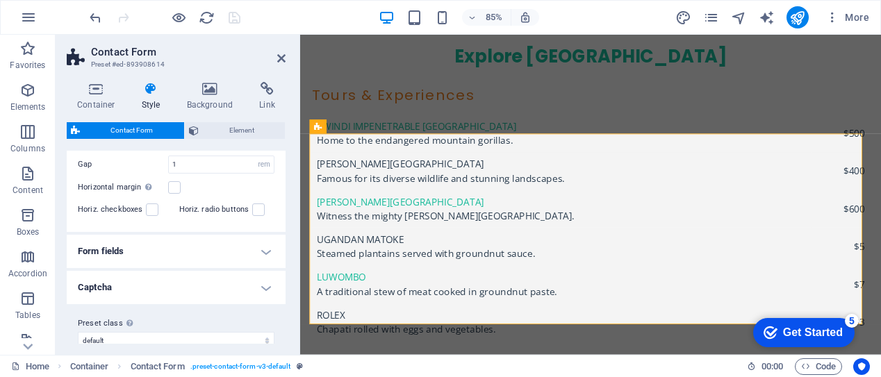
scroll to position [333, 0]
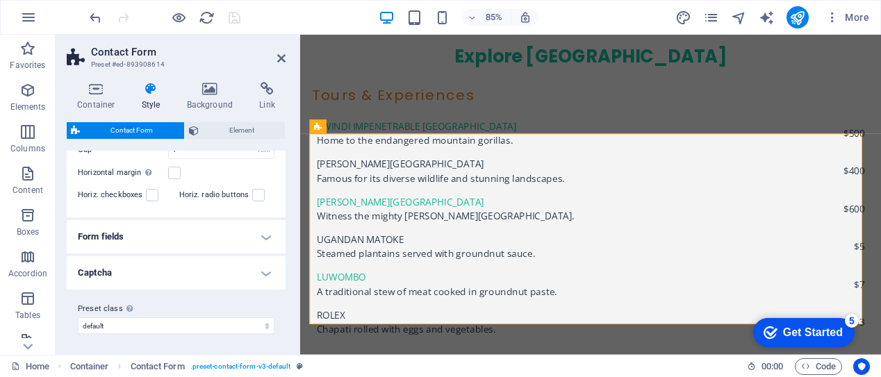
click at [264, 238] on h4 "Form fields" at bounding box center [176, 236] width 219 height 33
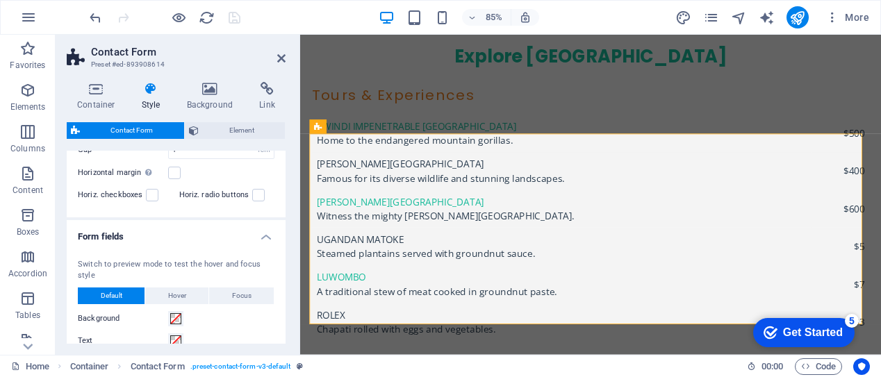
drag, startPoint x: 282, startPoint y: 251, endPoint x: 285, endPoint y: 279, distance: 27.2
click at [285, 279] on div "Variants Background Default Plain Row Layout Columns 1 2 3 4 5 6 Fill space Gap…" at bounding box center [176, 247] width 219 height 193
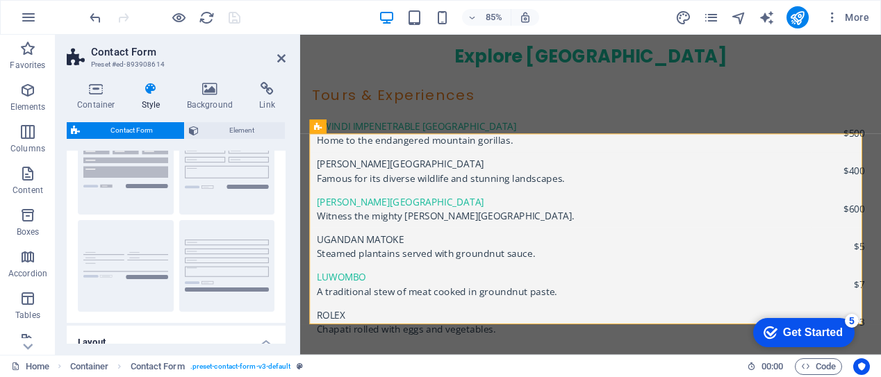
scroll to position [0, 0]
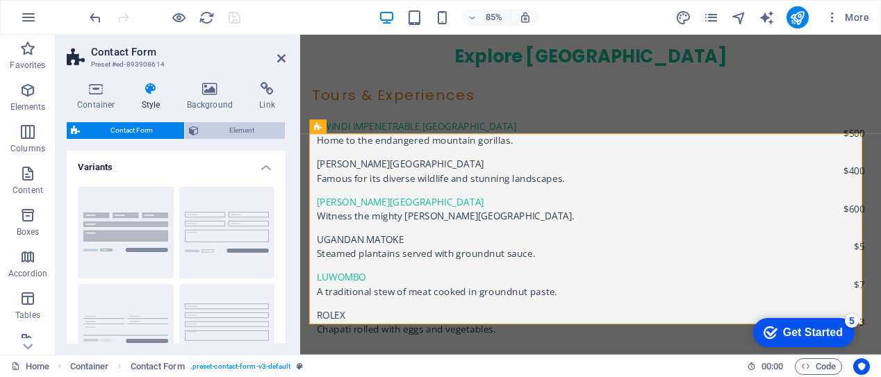
click at [219, 130] on span "Element" at bounding box center [242, 130] width 78 height 17
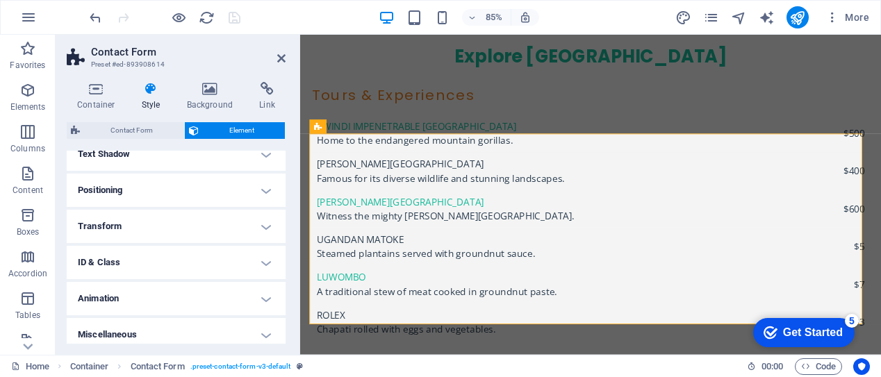
scroll to position [393, 0]
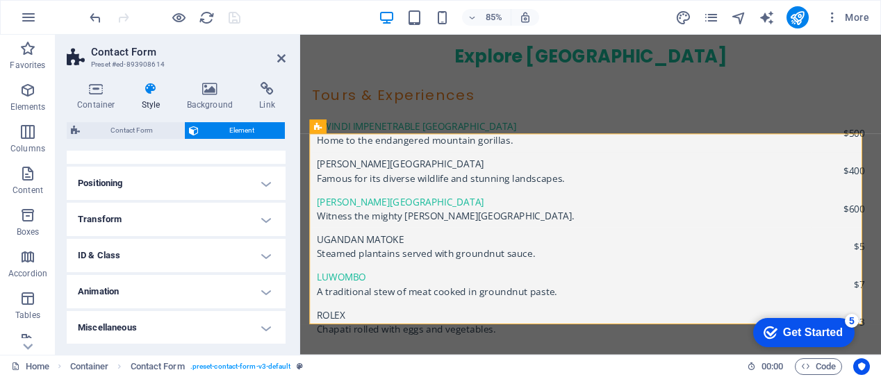
click at [261, 331] on h4 "Miscellaneous" at bounding box center [176, 327] width 219 height 33
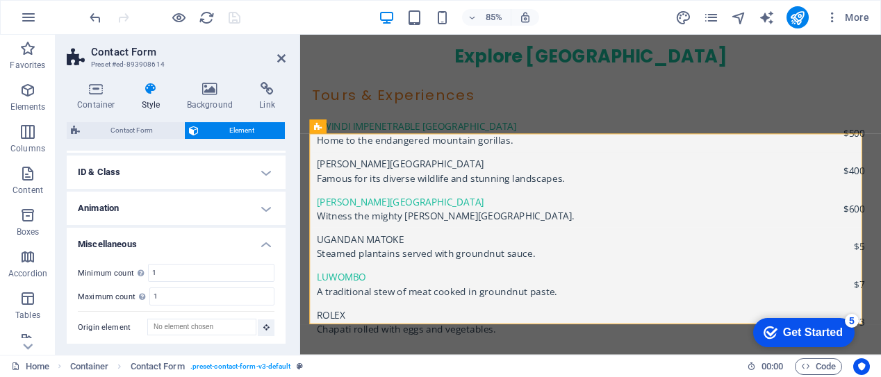
scroll to position [478, 0]
drag, startPoint x: 282, startPoint y: 333, endPoint x: 283, endPoint y: 250, distance: 82.7
click at [279, 226] on li "Miscellaneous Minimum count Define whether this element should be duplicable. 1…" at bounding box center [176, 285] width 219 height 119
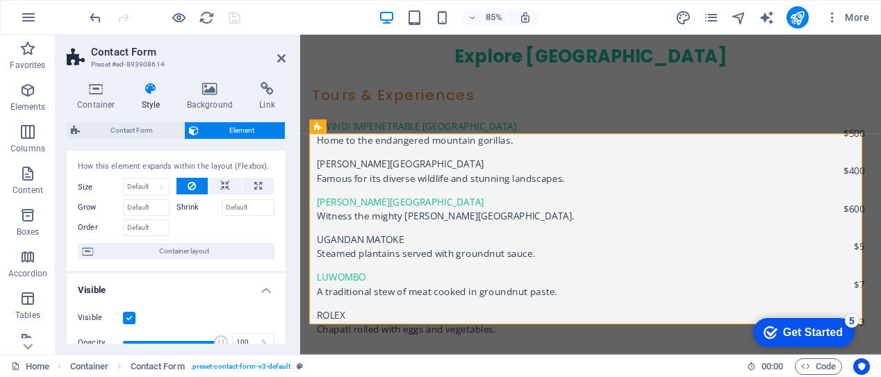
scroll to position [0, 0]
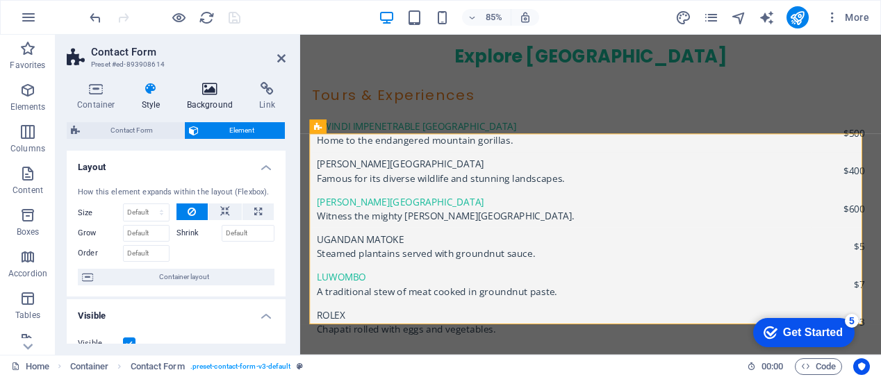
click at [206, 101] on h4 "Background" at bounding box center [212, 96] width 73 height 29
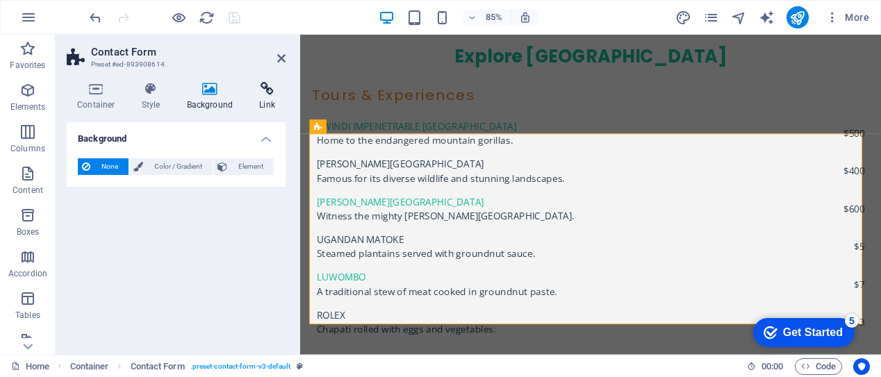
click at [264, 103] on h4 "Link" at bounding box center [267, 96] width 37 height 29
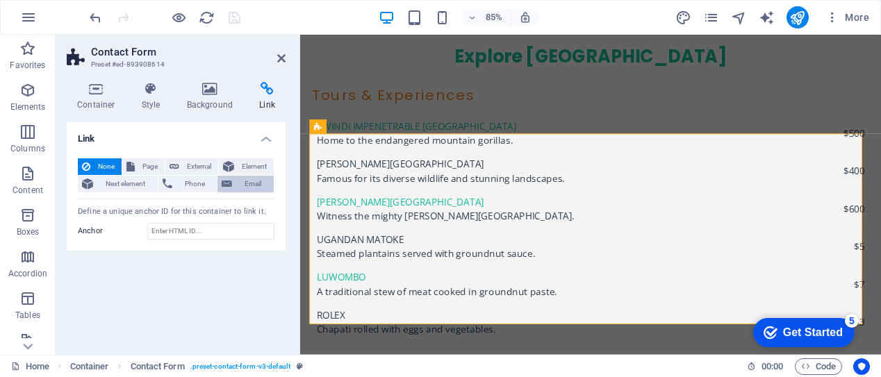
click at [237, 183] on span "Email" at bounding box center [252, 184] width 33 height 17
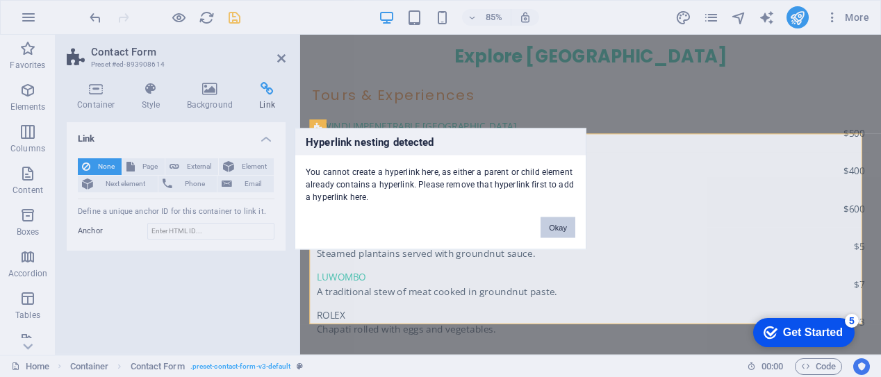
click at [553, 226] on button "Okay" at bounding box center [557, 227] width 35 height 21
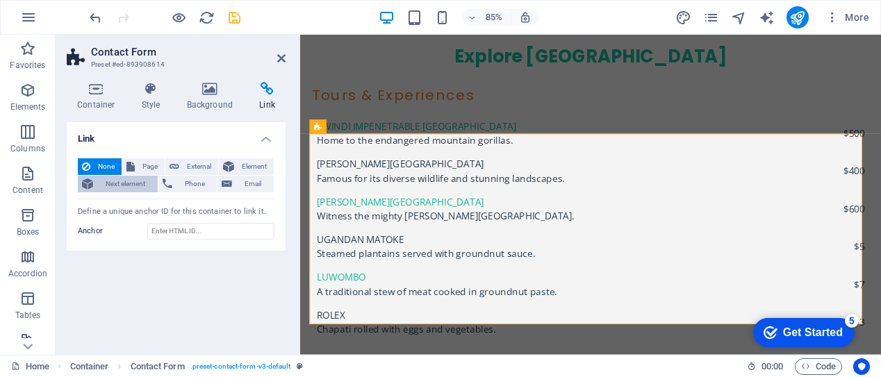
click at [130, 185] on span "Next element" at bounding box center [125, 184] width 56 height 17
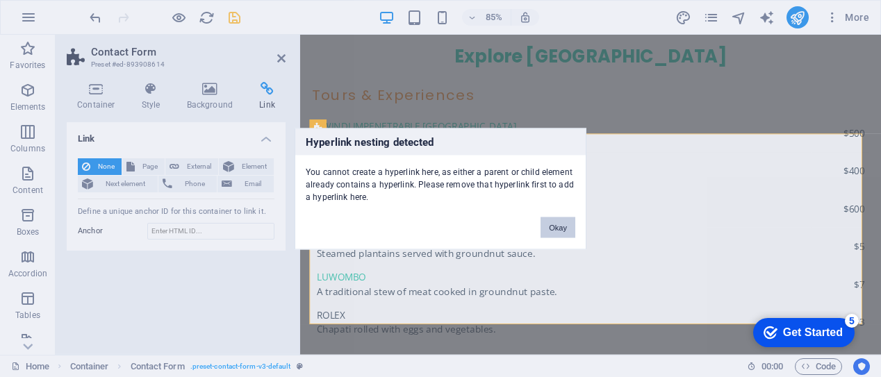
click at [559, 229] on button "Okay" at bounding box center [557, 227] width 35 height 21
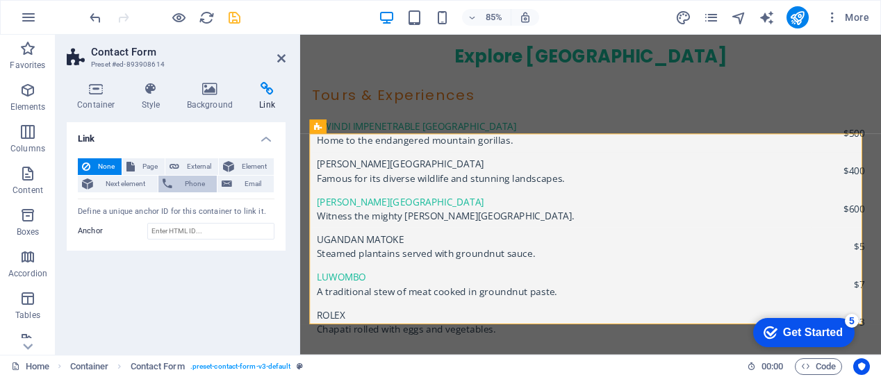
click at [190, 184] on span "Phone" at bounding box center [194, 184] width 37 height 17
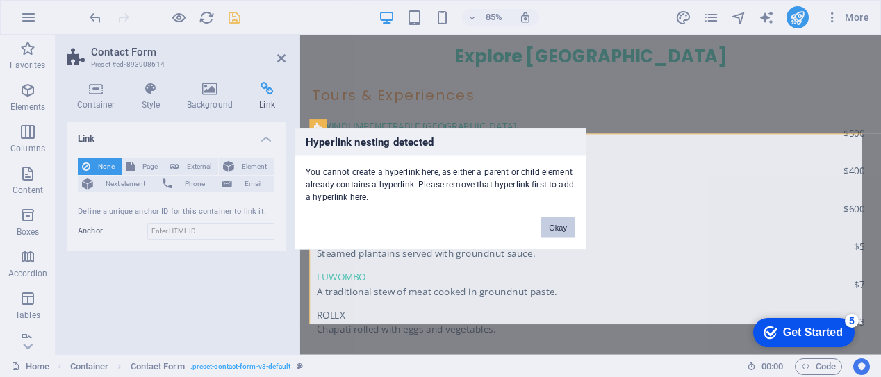
click at [560, 227] on button "Okay" at bounding box center [557, 227] width 35 height 21
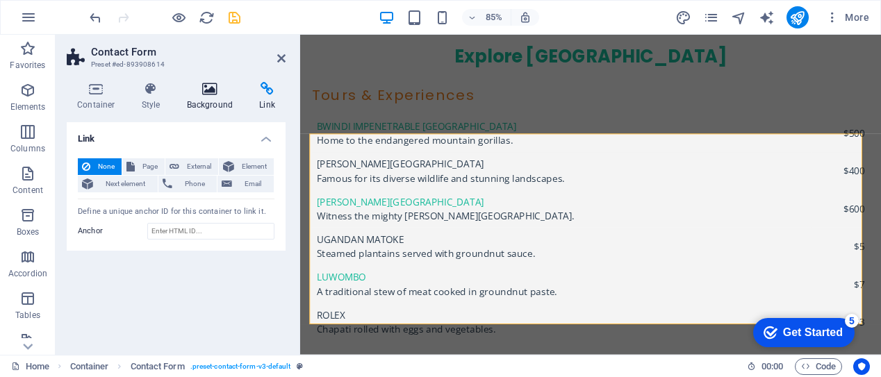
click at [206, 98] on h4 "Background" at bounding box center [212, 96] width 73 height 29
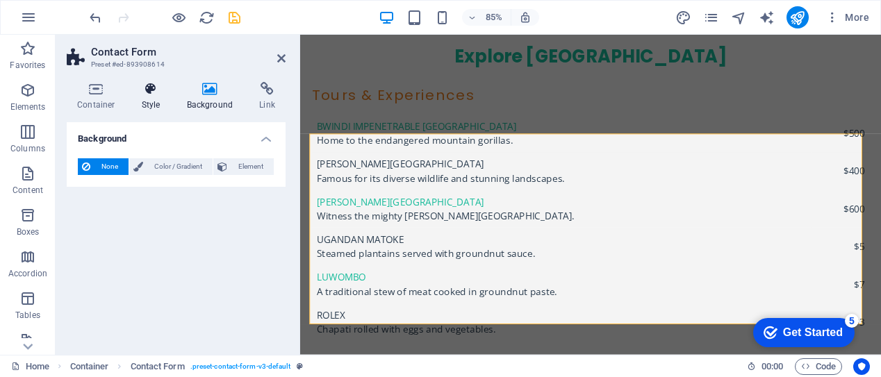
click at [150, 107] on h4 "Style" at bounding box center [153, 96] width 45 height 29
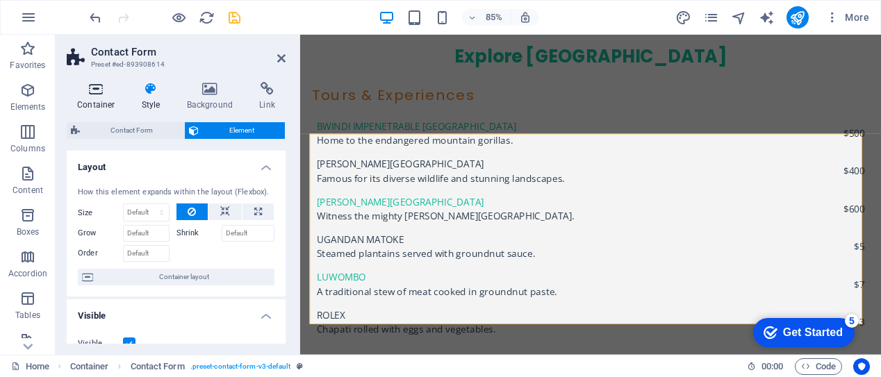
click at [96, 103] on h4 "Container" at bounding box center [99, 96] width 65 height 29
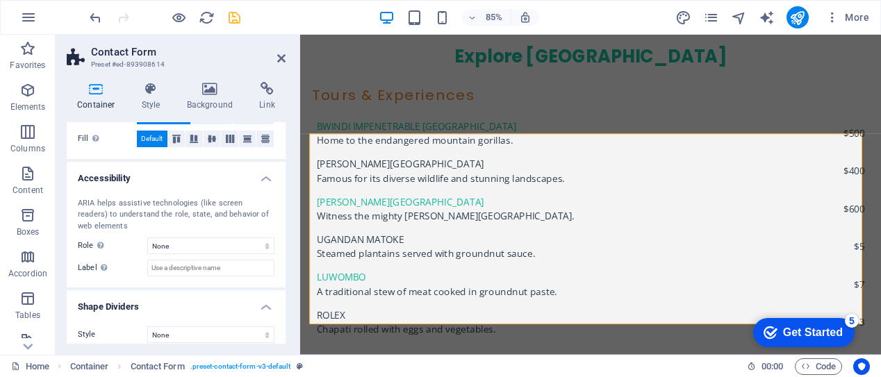
scroll to position [315, 0]
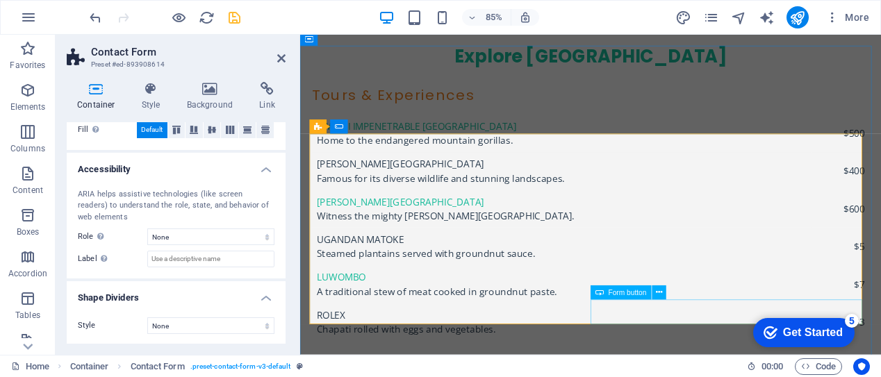
click at [658, 294] on icon at bounding box center [659, 293] width 6 height 13
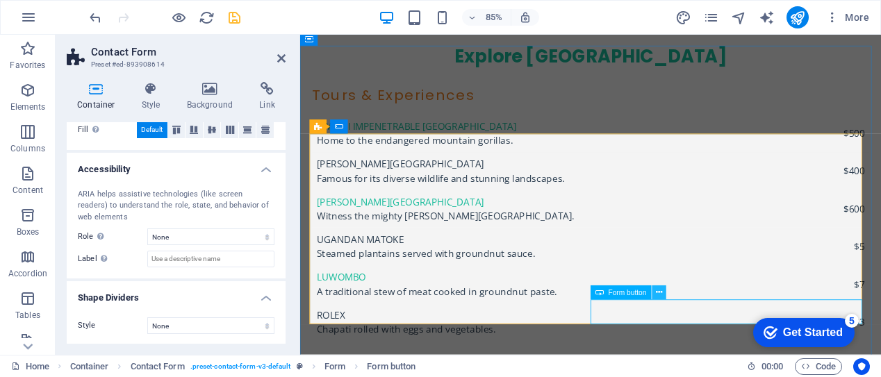
click at [659, 292] on icon at bounding box center [659, 293] width 6 height 13
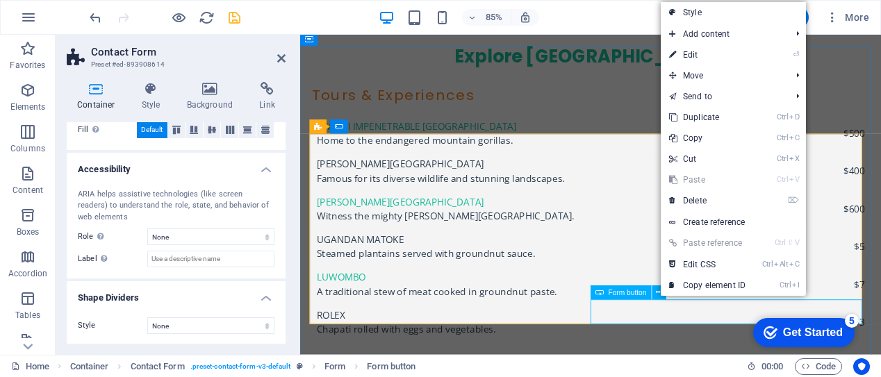
click at [629, 294] on span "Form button" at bounding box center [627, 293] width 38 height 7
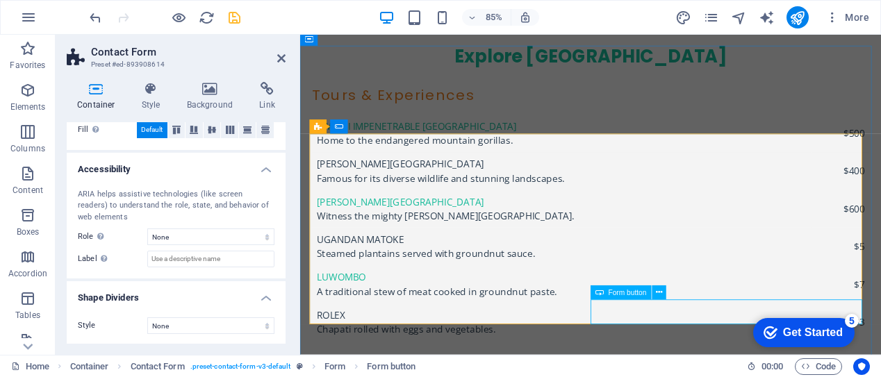
click at [629, 294] on span "Form button" at bounding box center [627, 293] width 38 height 7
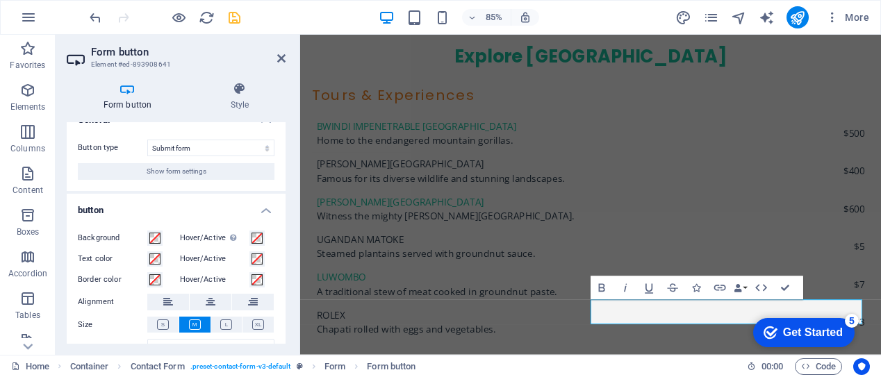
scroll to position [0, 0]
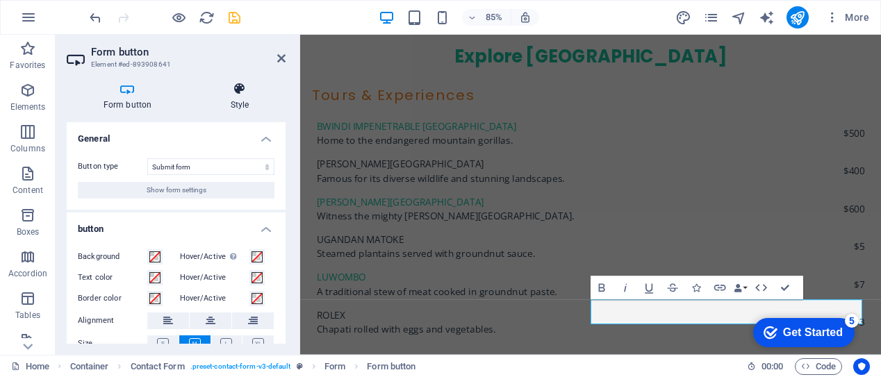
click at [238, 105] on h4 "Style" at bounding box center [240, 96] width 92 height 29
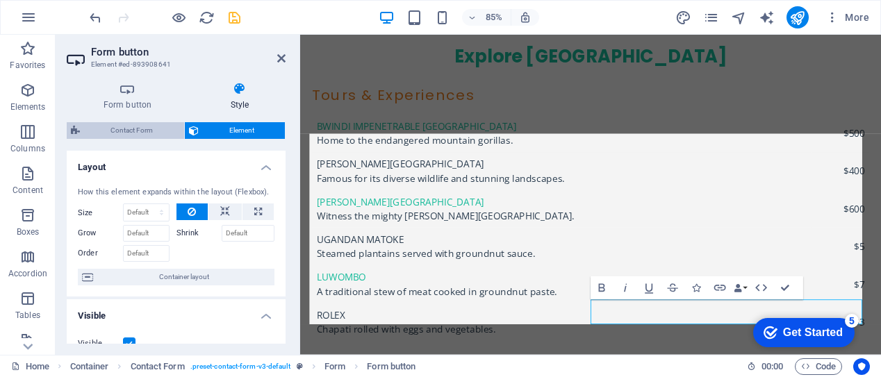
click at [128, 131] on span "Contact Form" at bounding box center [132, 130] width 96 height 17
select select "rem"
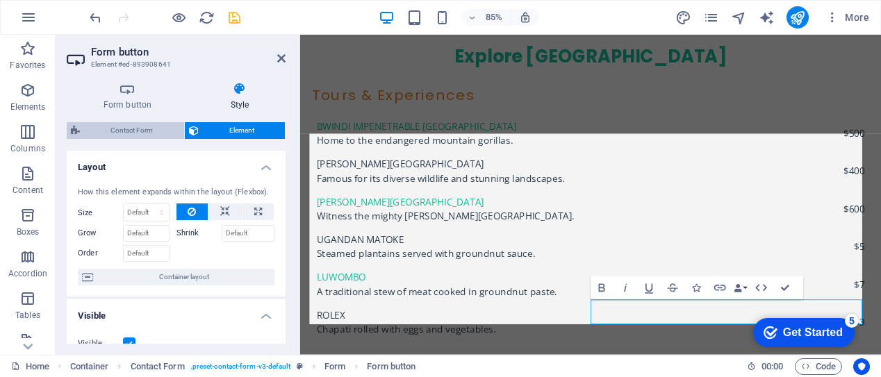
select select "rem"
select select "px"
select select "preset-contact-form-v3-default"
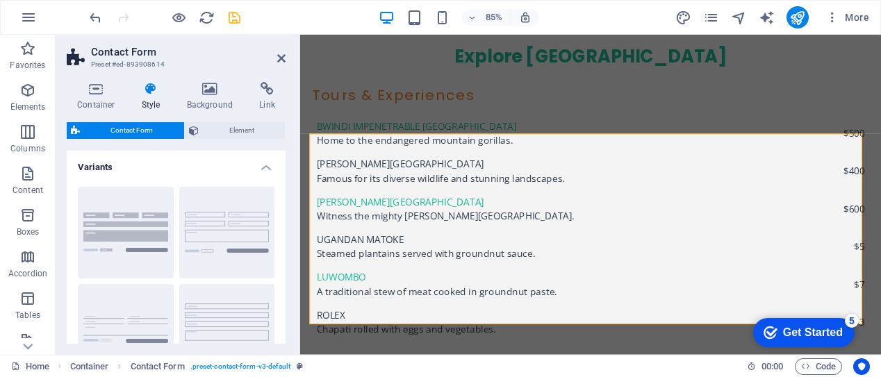
drag, startPoint x: 280, startPoint y: 184, endPoint x: 282, endPoint y: 203, distance: 19.6
click at [282, 203] on div "Background Default Plain Row" at bounding box center [176, 281] width 219 height 211
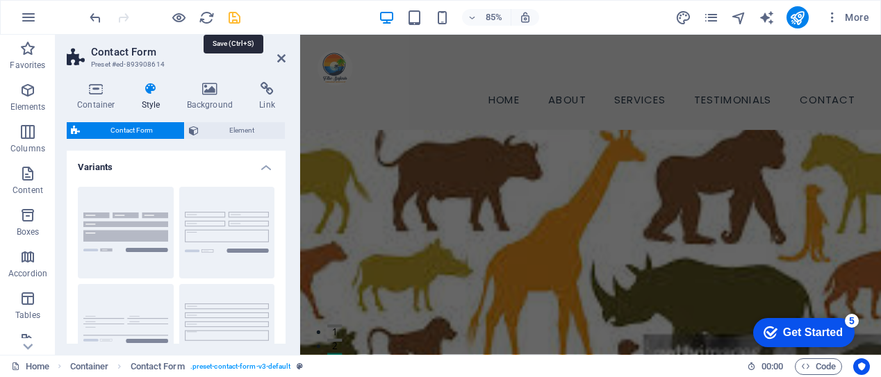
click at [235, 16] on icon "save" at bounding box center [234, 18] width 16 height 16
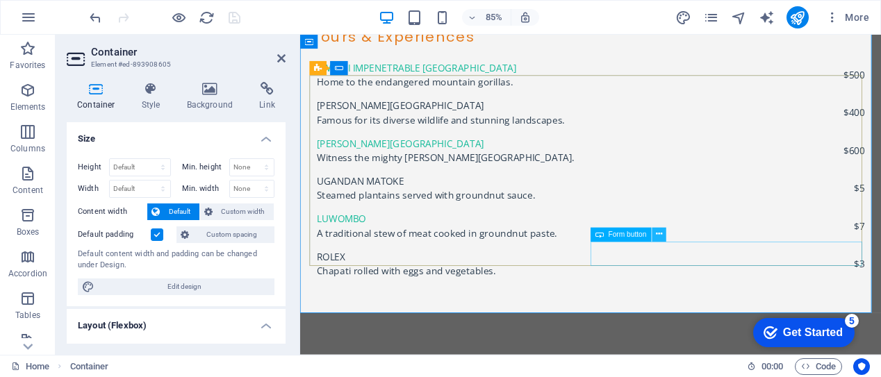
click at [661, 236] on icon at bounding box center [659, 235] width 6 height 13
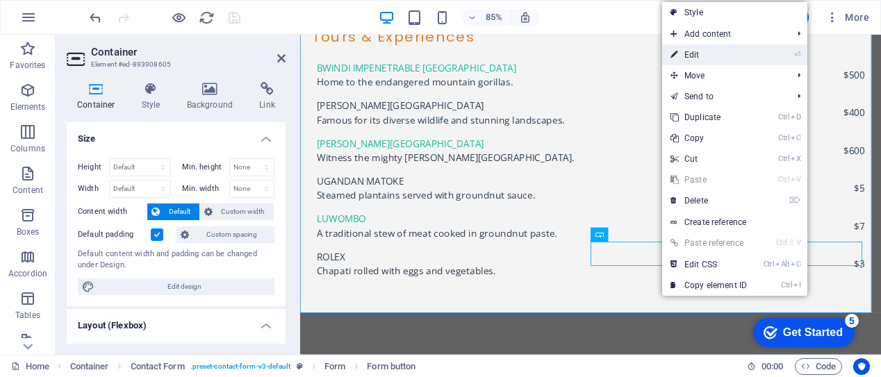
click at [708, 58] on link "⏎ Edit" at bounding box center [708, 54] width 93 height 21
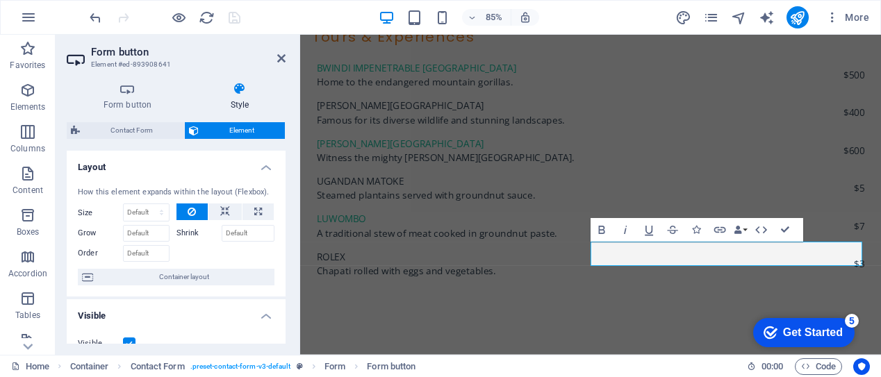
drag, startPoint x: 282, startPoint y: 198, endPoint x: 285, endPoint y: 213, distance: 15.7
click at [285, 213] on div "Form button Style General Button type Submit form Reset form No action Show for…" at bounding box center [176, 213] width 241 height 284
drag, startPoint x: 279, startPoint y: 206, endPoint x: 282, endPoint y: 226, distance: 20.3
click at [282, 226] on div "How this element expands within the layout (Flexbox). Size Default auto px % 1/…" at bounding box center [176, 237] width 219 height 122
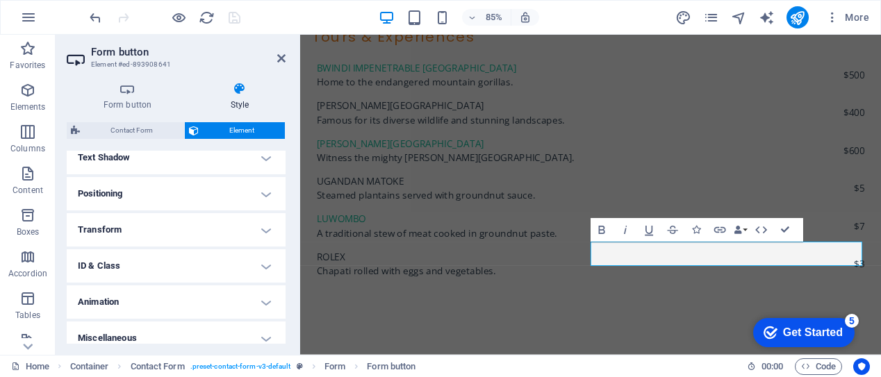
scroll to position [393, 0]
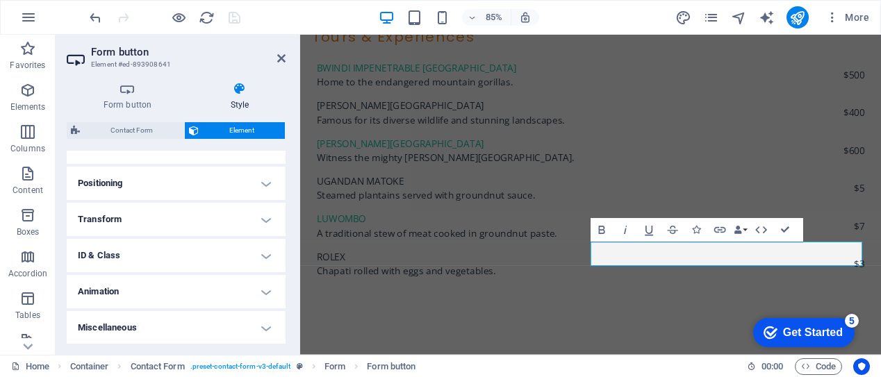
click at [265, 255] on h4 "ID & Class" at bounding box center [176, 255] width 219 height 33
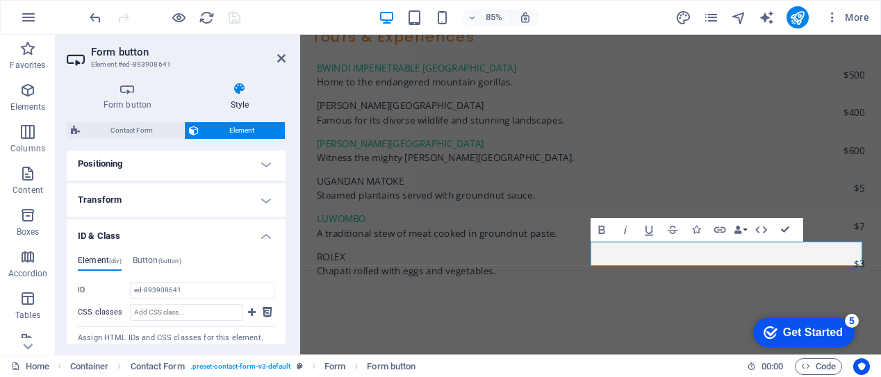
scroll to position [410, 0]
click at [147, 262] on h4 "Button (button)" at bounding box center [157, 265] width 49 height 15
drag, startPoint x: 279, startPoint y: 273, endPoint x: 281, endPoint y: 300, distance: 27.2
click at [281, 300] on div "Element (div) Button (button) ID ed-893908641 CSS classes Assign HTML IDs and C…" at bounding box center [176, 313] width 219 height 133
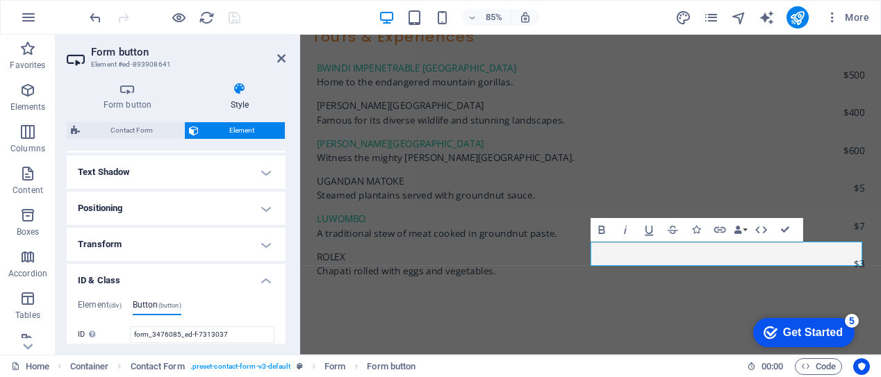
scroll to position [380, 0]
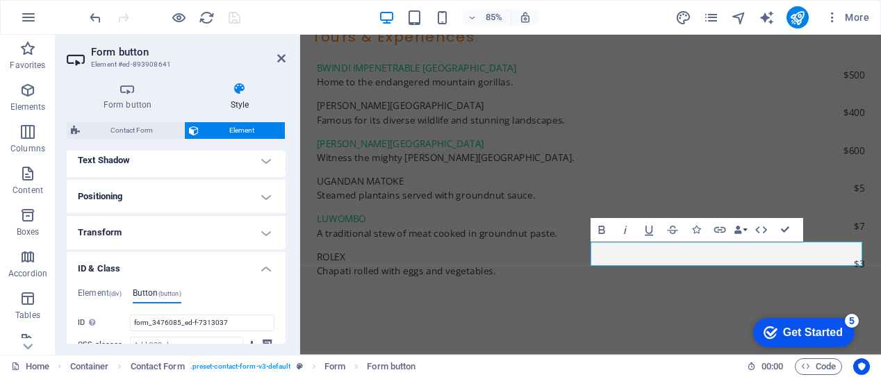
click at [266, 272] on h4 "ID & Class" at bounding box center [176, 264] width 219 height 25
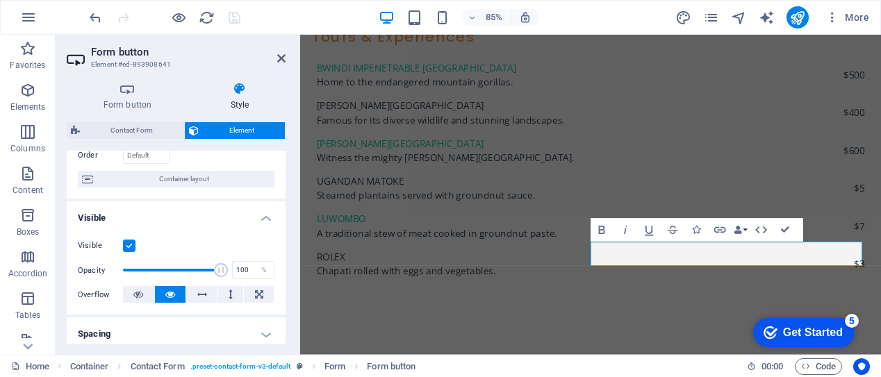
scroll to position [0, 0]
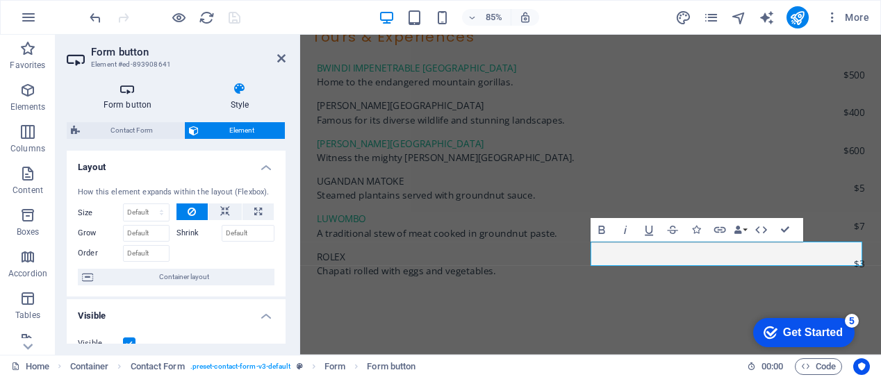
click at [128, 103] on h4 "Form button" at bounding box center [130, 96] width 127 height 29
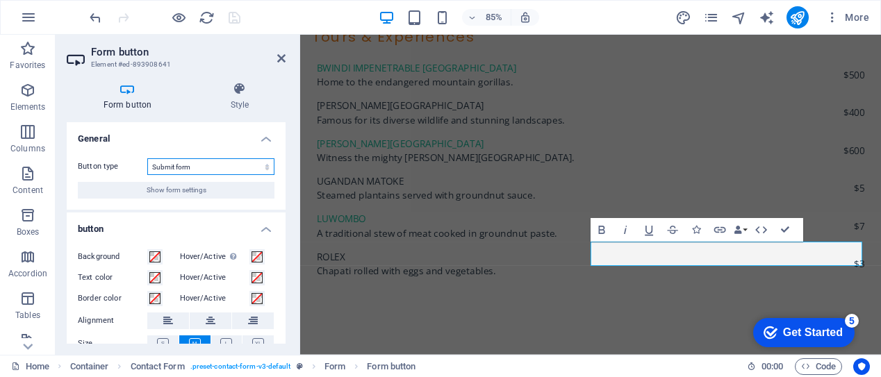
click at [263, 169] on select "Submit form Reset form No action" at bounding box center [210, 166] width 127 height 17
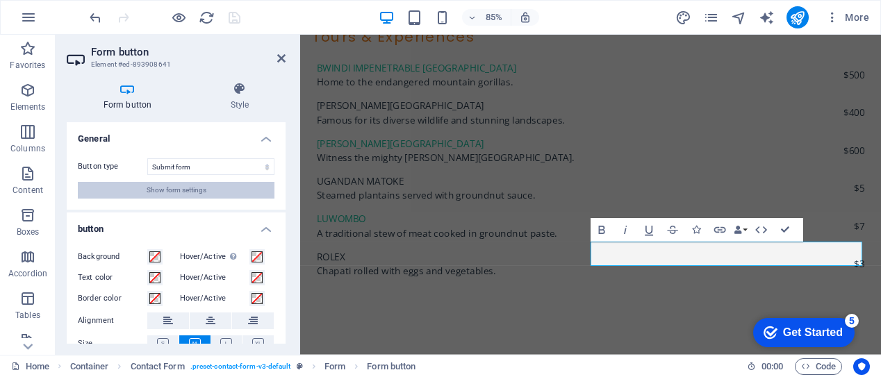
click at [191, 192] on span "Show form settings" at bounding box center [177, 190] width 60 height 17
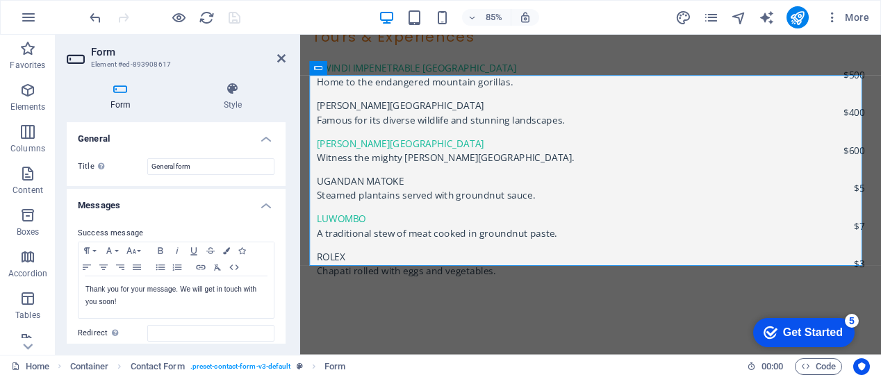
click at [279, 180] on div "Title Define a name for the form. General form" at bounding box center [176, 166] width 219 height 39
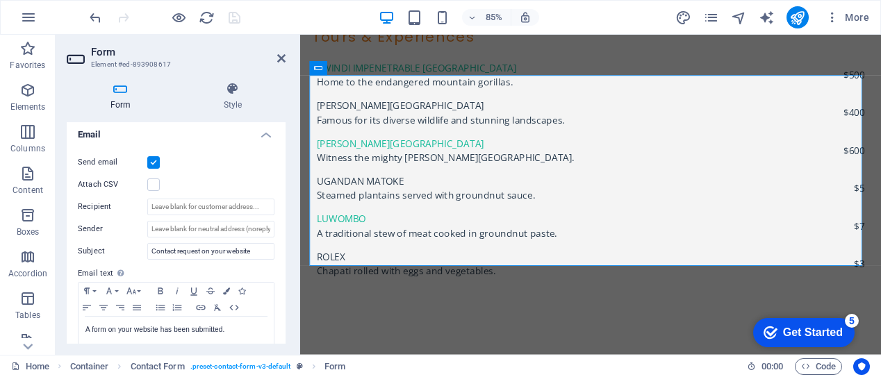
scroll to position [363, 0]
click at [279, 288] on div "Send email Attach CSV Recipient Sender Subject Contact request on your website …" at bounding box center [176, 259] width 219 height 238
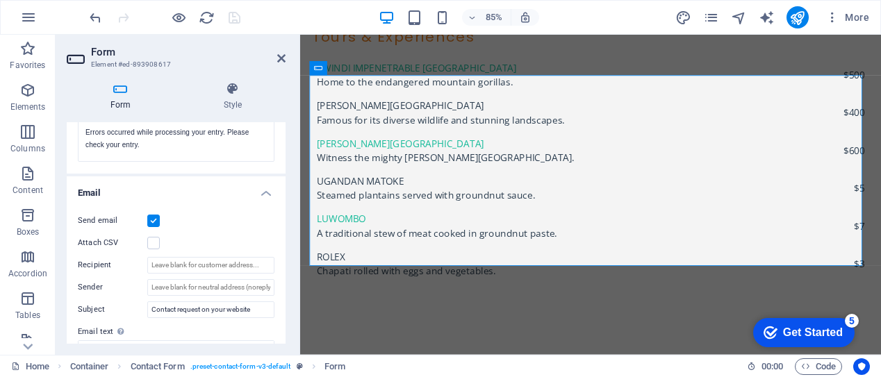
scroll to position [324, 0]
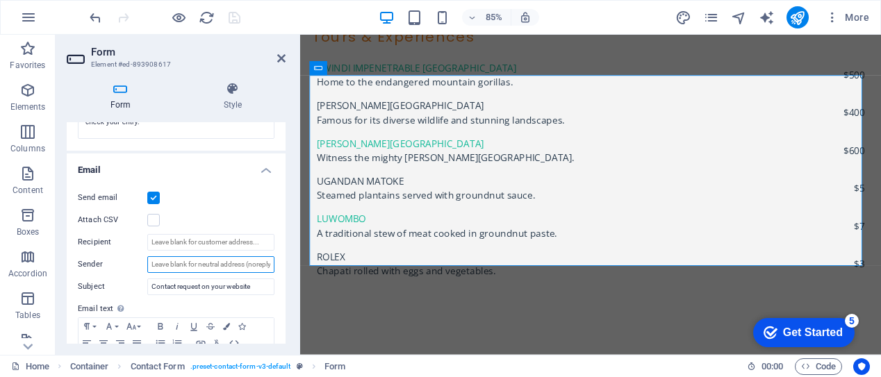
click at [262, 265] on input "Sender" at bounding box center [210, 264] width 127 height 17
click at [155, 241] on input "Recipient" at bounding box center [210, 242] width 127 height 17
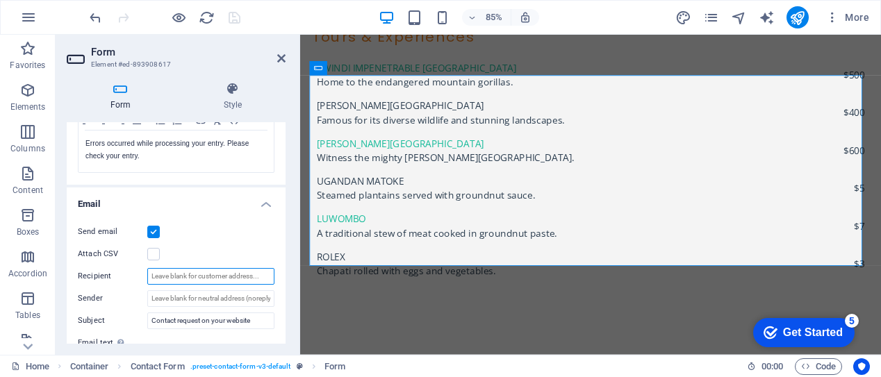
scroll to position [292, 0]
type input "i"
type input "l"
type input "[EMAIL_ADDRESS][DOMAIN_NAME]"
click at [181, 296] on input "Sender" at bounding box center [210, 297] width 127 height 17
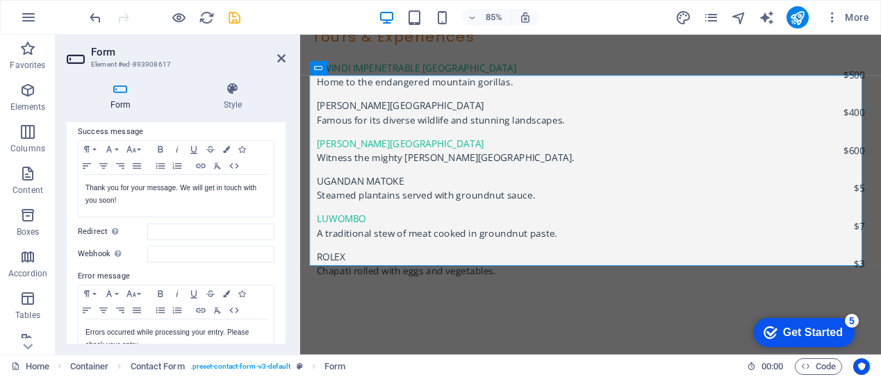
scroll to position [103, 0]
click at [233, 23] on icon "save" at bounding box center [234, 18] width 16 height 16
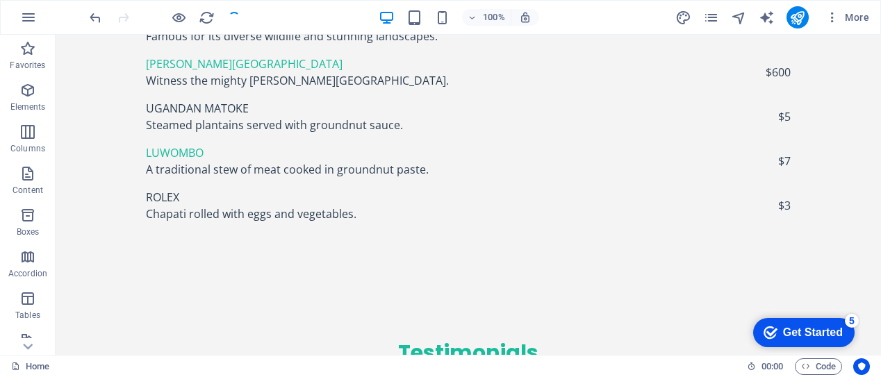
scroll to position [4872, 0]
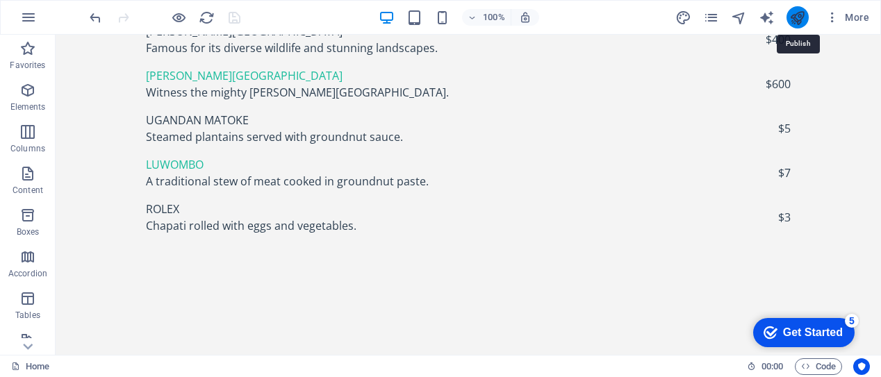
click at [797, 21] on icon "publish" at bounding box center [797, 18] width 16 height 16
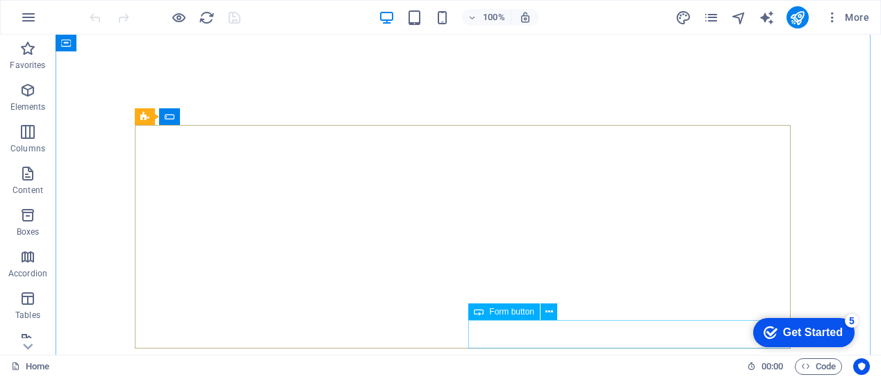
click at [504, 310] on span "Form button" at bounding box center [511, 312] width 45 height 8
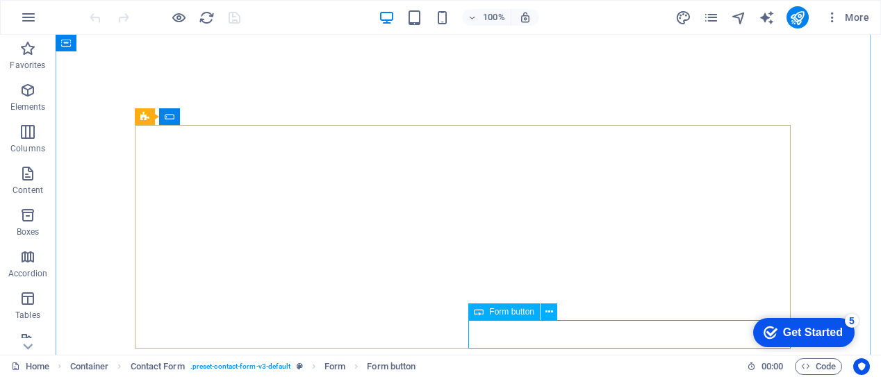
click at [505, 314] on span "Form button" at bounding box center [511, 312] width 45 height 8
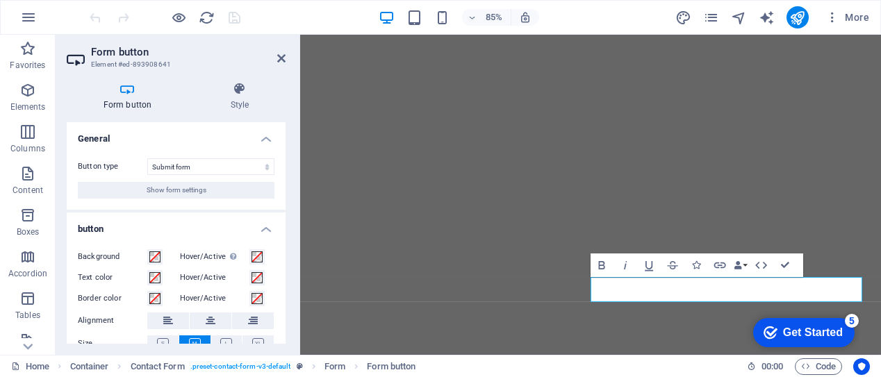
click at [124, 99] on h4 "Form button" at bounding box center [130, 96] width 127 height 29
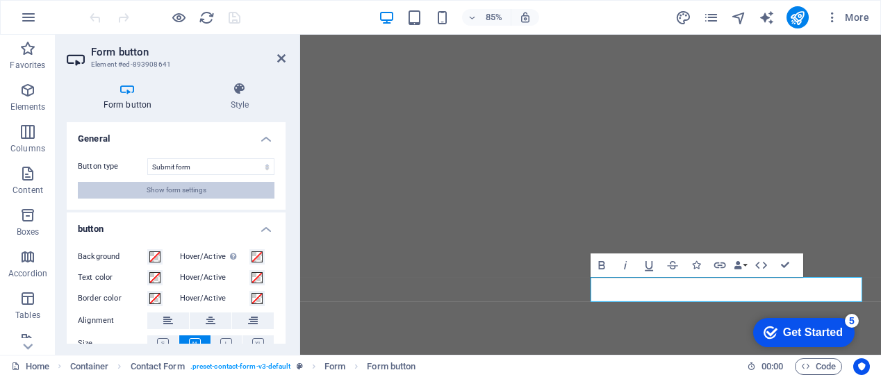
click at [194, 190] on span "Show form settings" at bounding box center [177, 190] width 60 height 17
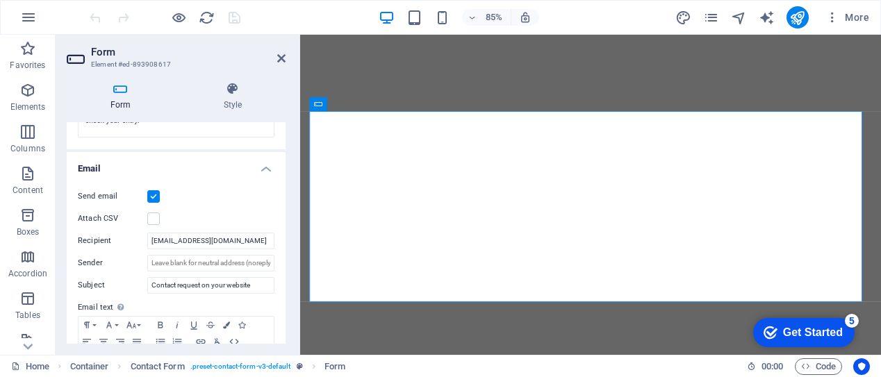
scroll to position [339, 0]
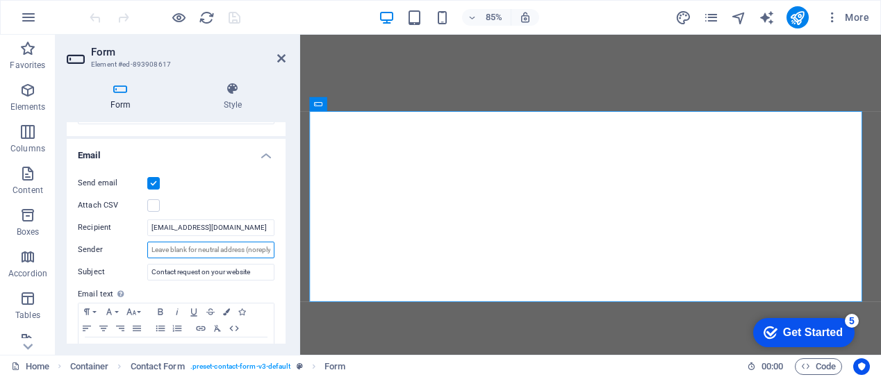
click at [240, 252] on input "Sender" at bounding box center [210, 250] width 127 height 17
type input "n"
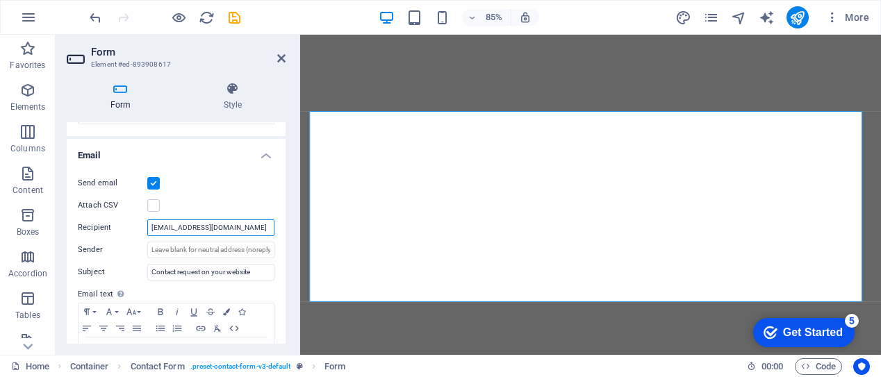
drag, startPoint x: 240, startPoint y: 227, endPoint x: 140, endPoint y: 228, distance: 100.0
click at [140, 228] on div "Recipient osheamen101@gmail.com" at bounding box center [176, 227] width 197 height 17
type input "[EMAIL_ADDRESS][DOMAIN_NAME]"
click at [220, 251] on input "Sender" at bounding box center [210, 250] width 127 height 17
click at [251, 248] on input "Sender" at bounding box center [210, 250] width 127 height 17
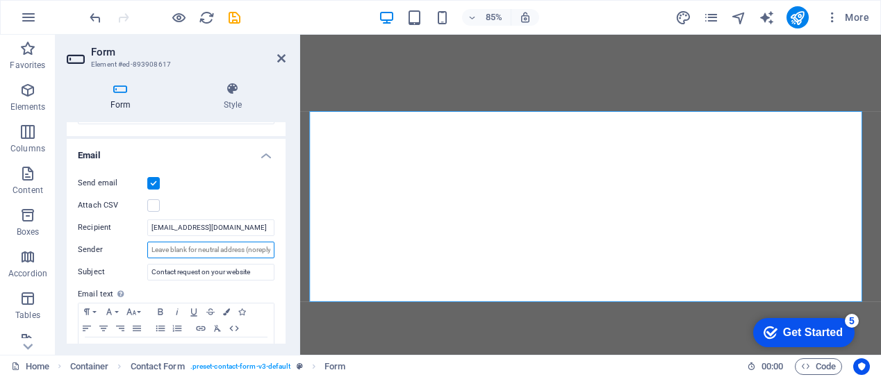
click at [261, 249] on input "Sender" at bounding box center [210, 250] width 127 height 17
click at [243, 248] on input "noreply@fibosafaris.com" at bounding box center [210, 250] width 127 height 17
type input "noreply@fibosafaris.com"
click at [238, 18] on icon "save" at bounding box center [234, 18] width 16 height 16
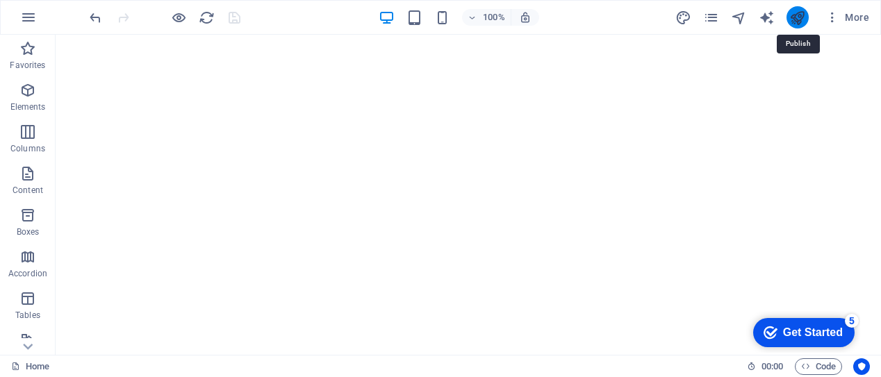
click at [800, 21] on icon "publish" at bounding box center [797, 18] width 16 height 16
